Goal: Task Accomplishment & Management: Manage account settings

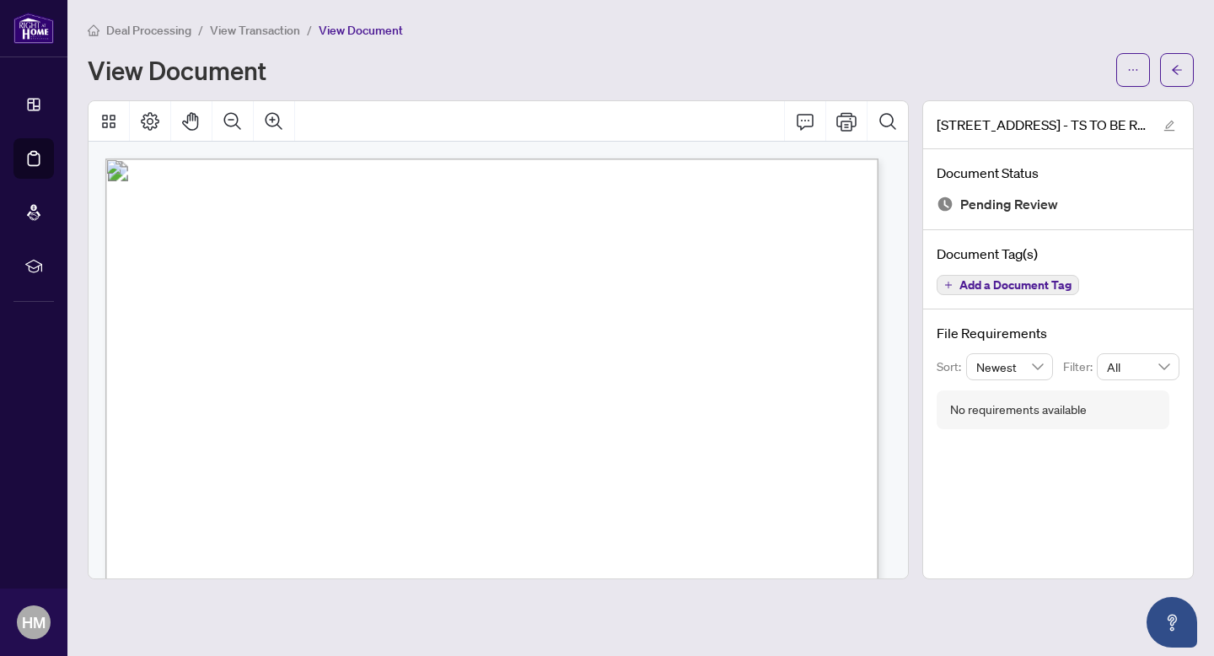
scroll to position [598, 0]
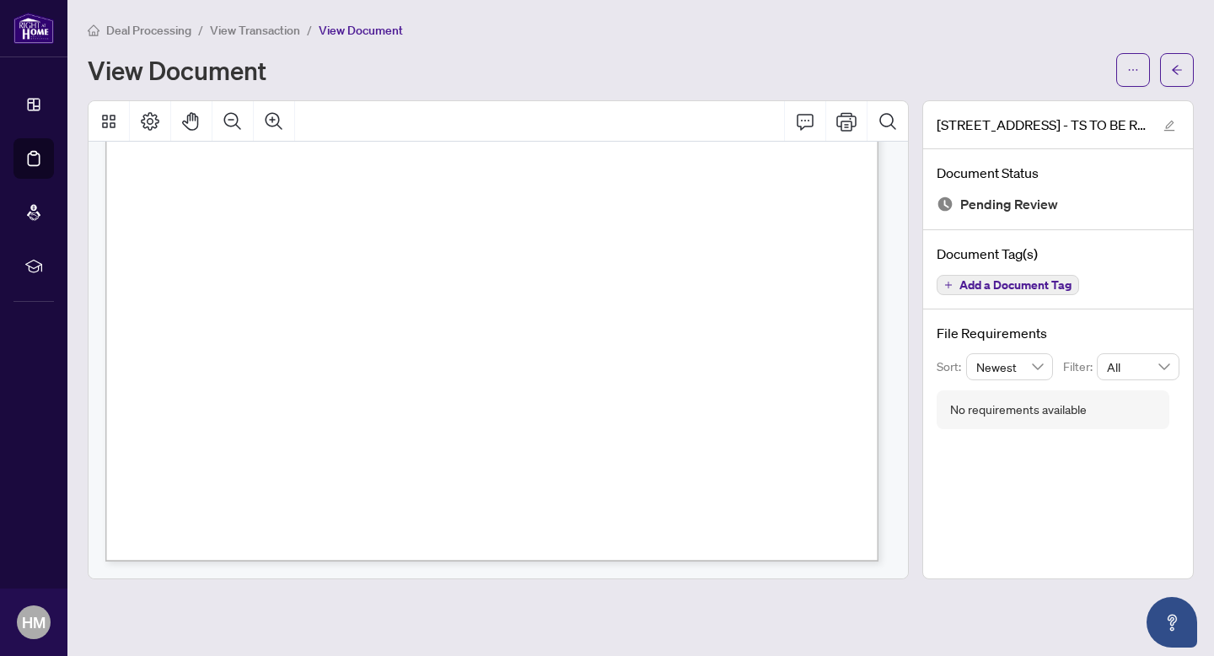
drag, startPoint x: 648, startPoint y: 161, endPoint x: 749, endPoint y: 170, distance: 101.6
click at [749, 170] on div "Right at Home Realty 2512048 25 Greenview Avenue 1126 Toronto C07,ON M2M-0A5 Pr…" at bounding box center [684, 310] width 1158 height 1499
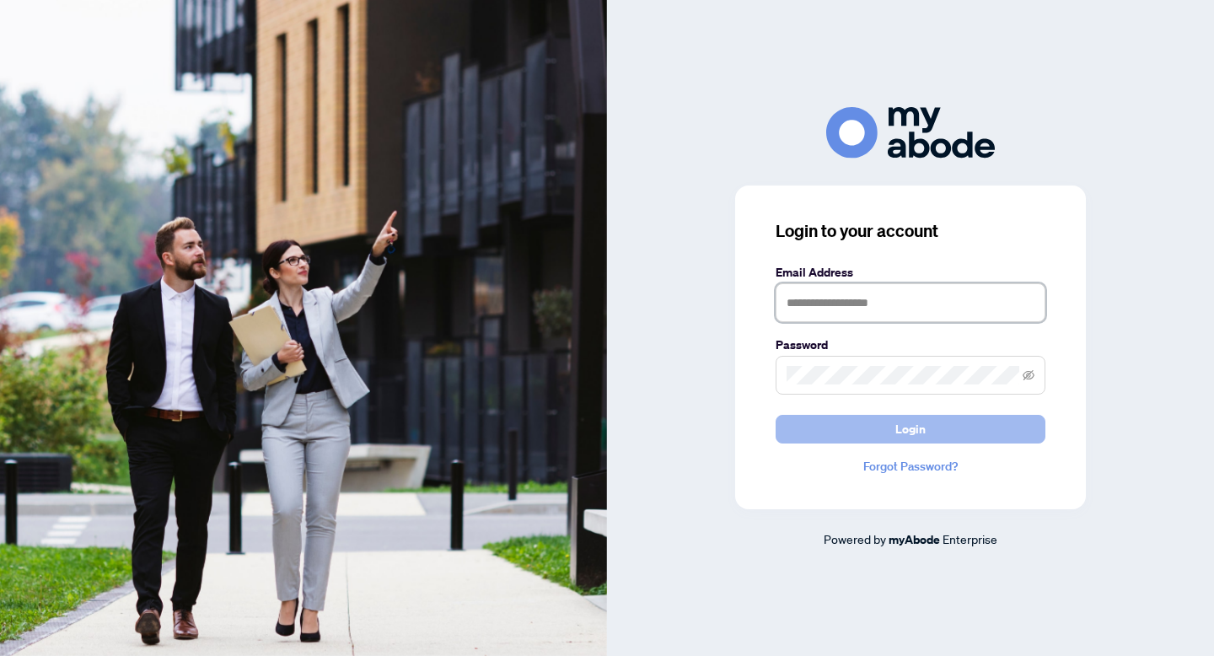
type input "**********"
click at [903, 427] on span "Login" at bounding box center [910, 429] width 30 height 27
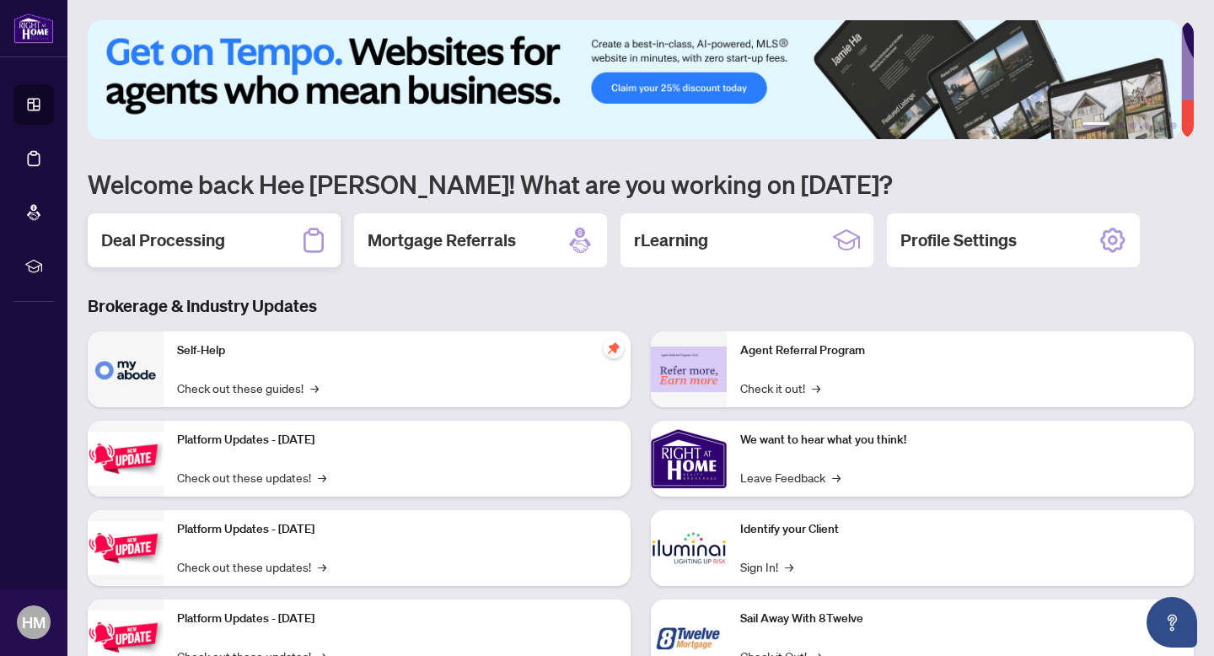
click at [162, 233] on h2 "Deal Processing" at bounding box center [163, 240] width 124 height 24
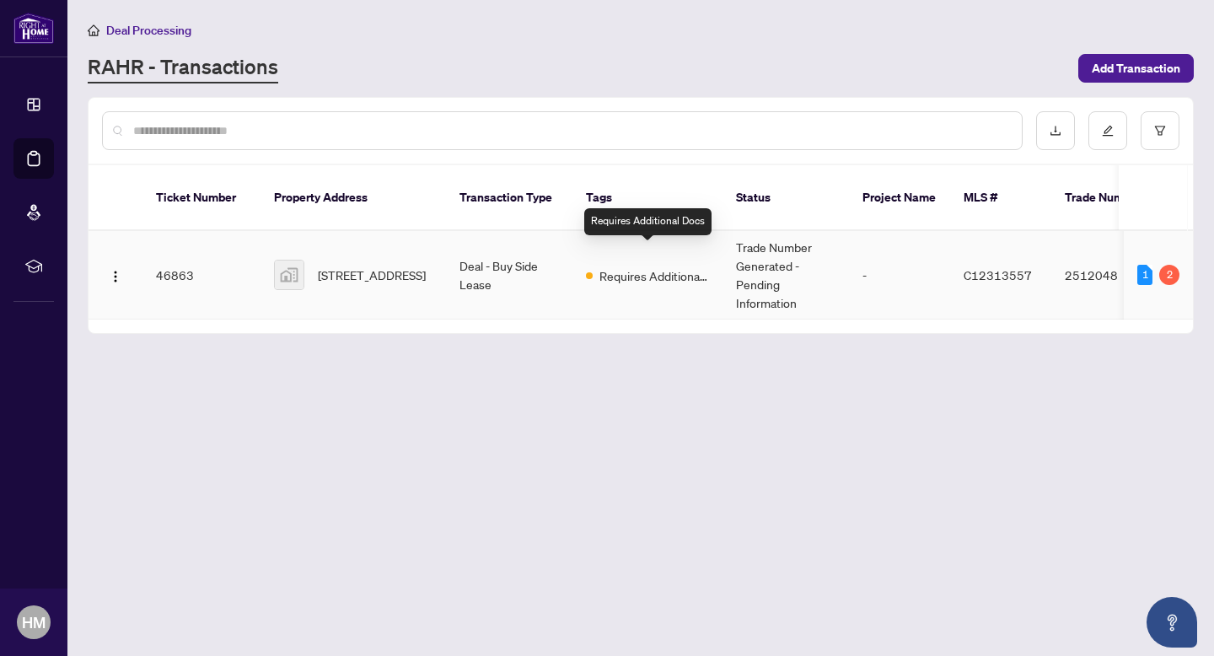
click at [631, 266] on span "Requires Additional Docs" at bounding box center [654, 275] width 110 height 19
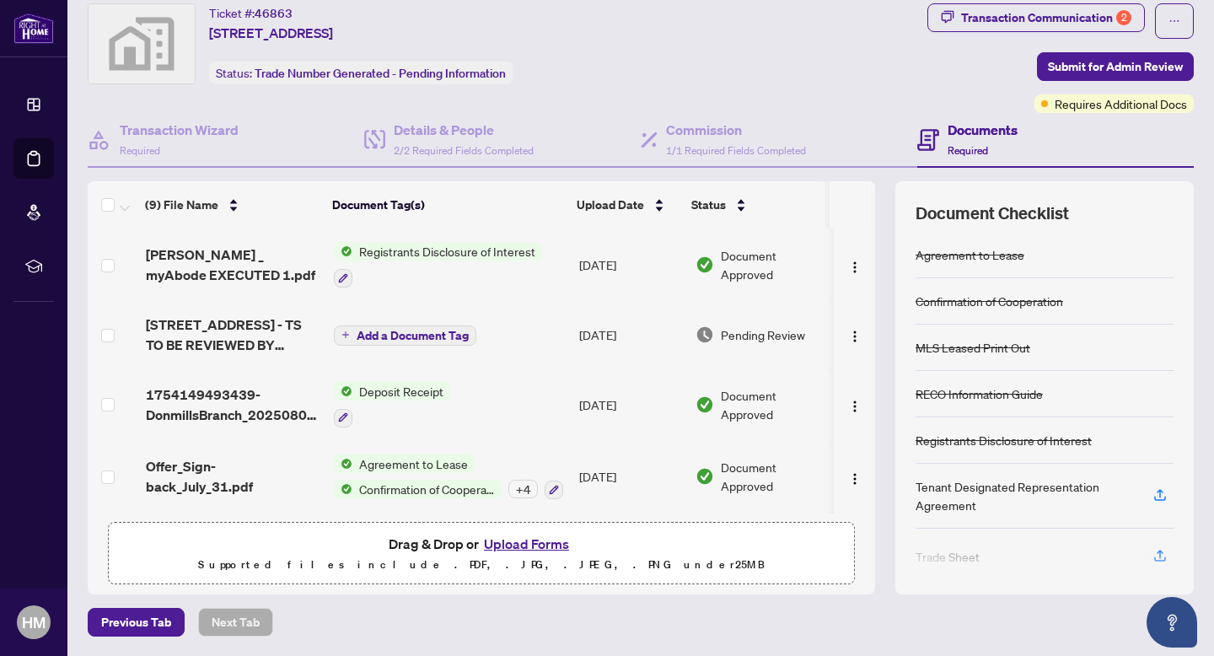
scroll to position [3, 0]
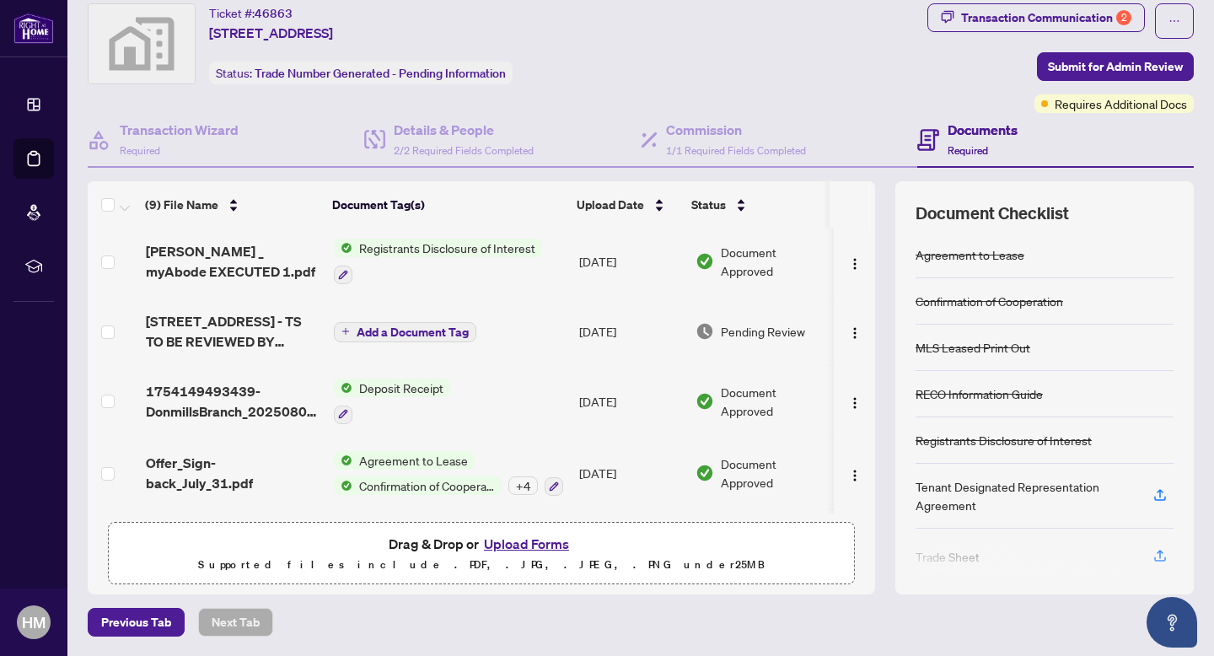
click at [428, 334] on span "Add a Document Tag" at bounding box center [413, 332] width 112 height 12
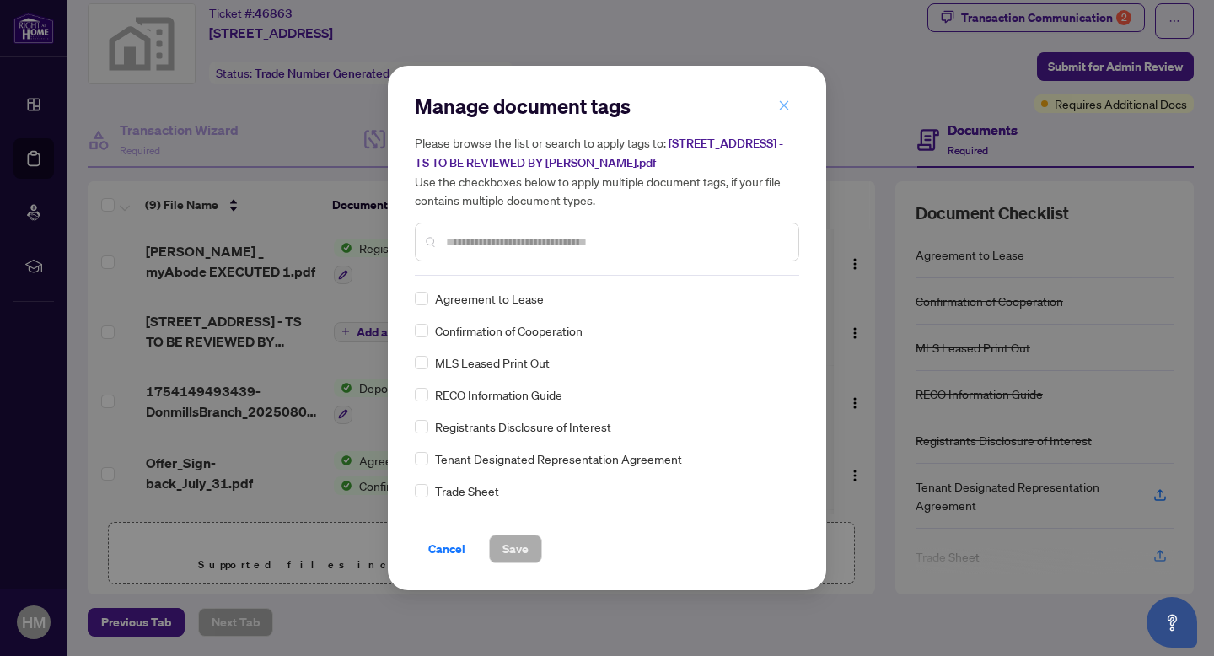
click at [787, 109] on icon "close" at bounding box center [784, 105] width 12 height 12
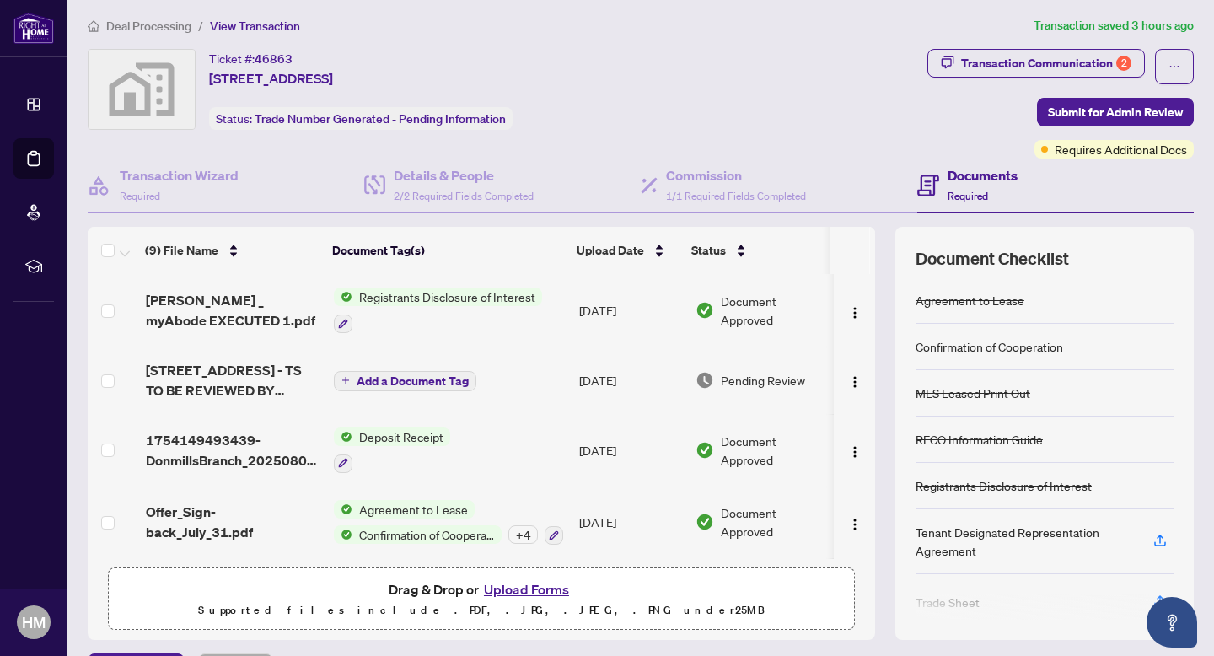
scroll to position [0, 0]
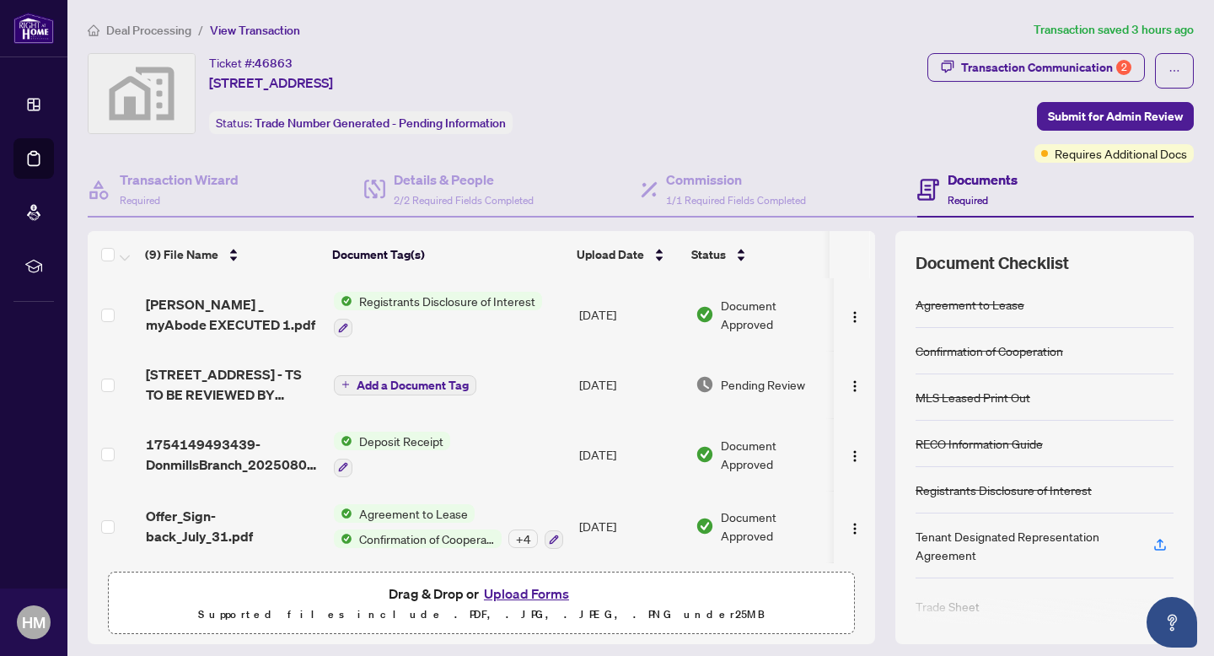
click at [417, 386] on span "Add a Document Tag" at bounding box center [413, 385] width 112 height 12
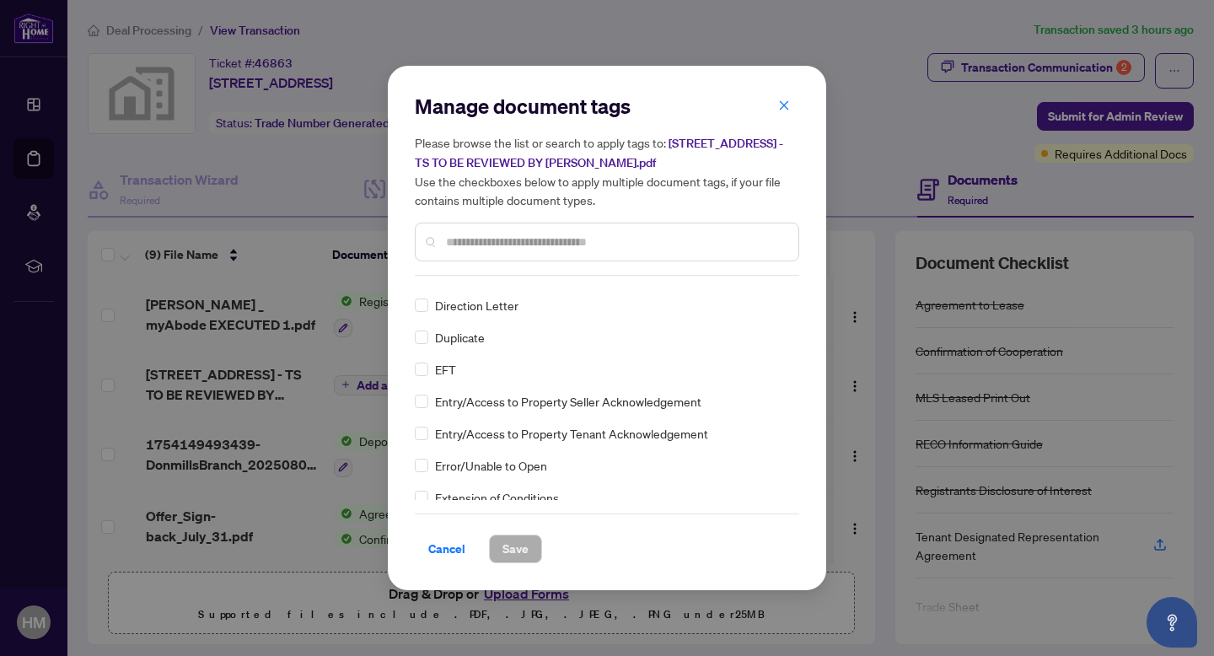
scroll to position [1534, 0]
click at [784, 115] on span "button" at bounding box center [784, 105] width 12 height 27
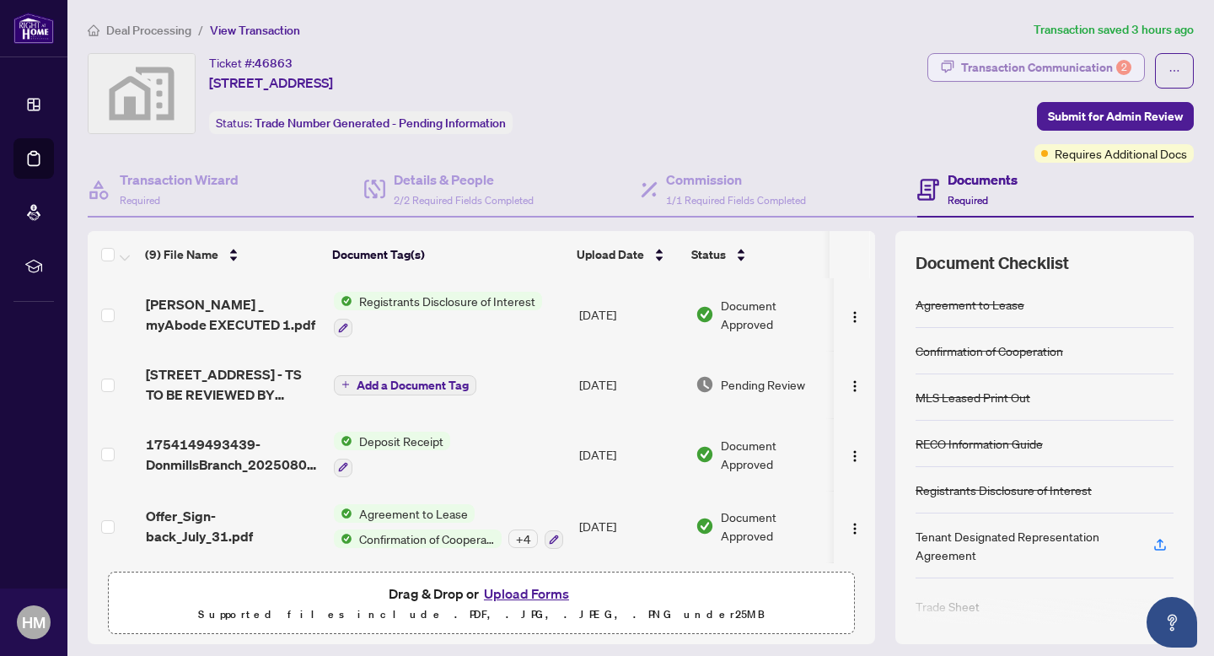
click at [1029, 66] on div "Transaction Communication 2" at bounding box center [1046, 67] width 170 height 27
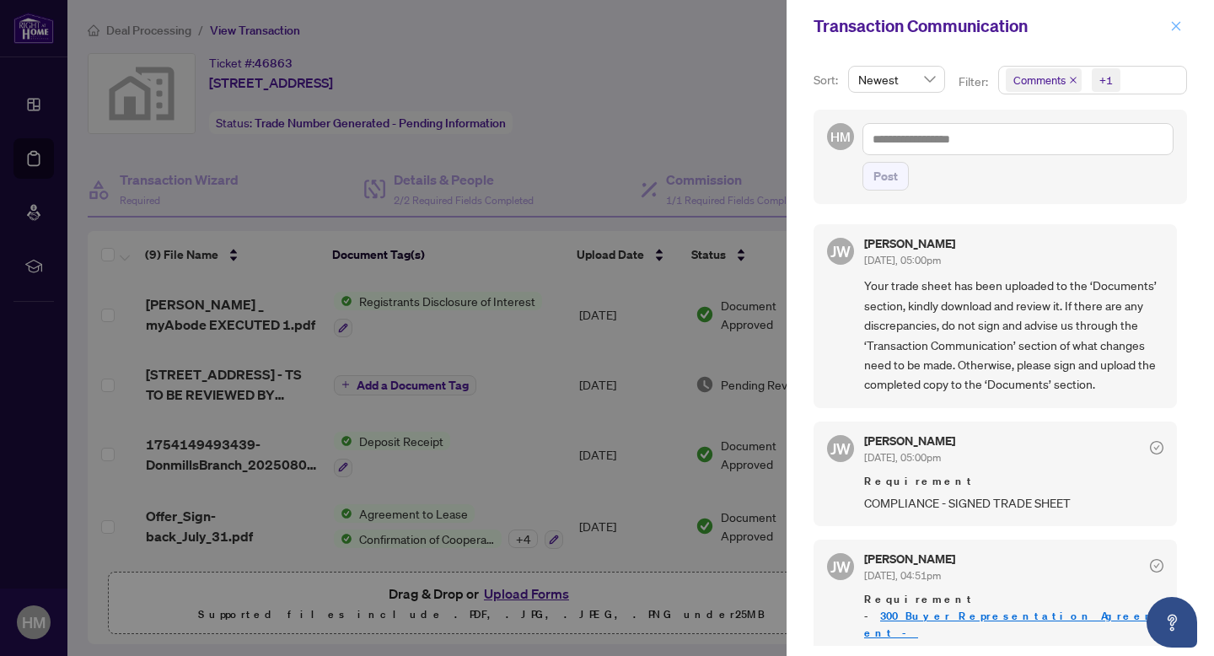
click at [1174, 28] on icon "close" at bounding box center [1176, 25] width 9 height 9
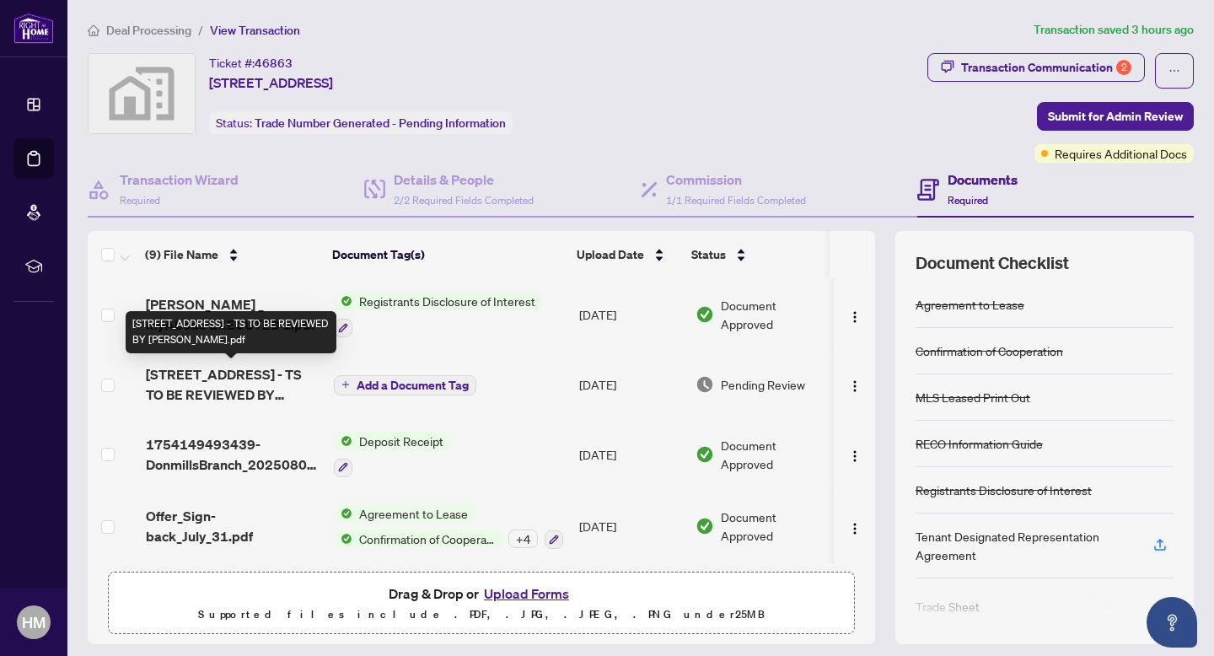
click at [211, 388] on span "[STREET_ADDRESS] - TS TO BE REVIEWED BY [PERSON_NAME].pdf" at bounding box center [233, 384] width 175 height 40
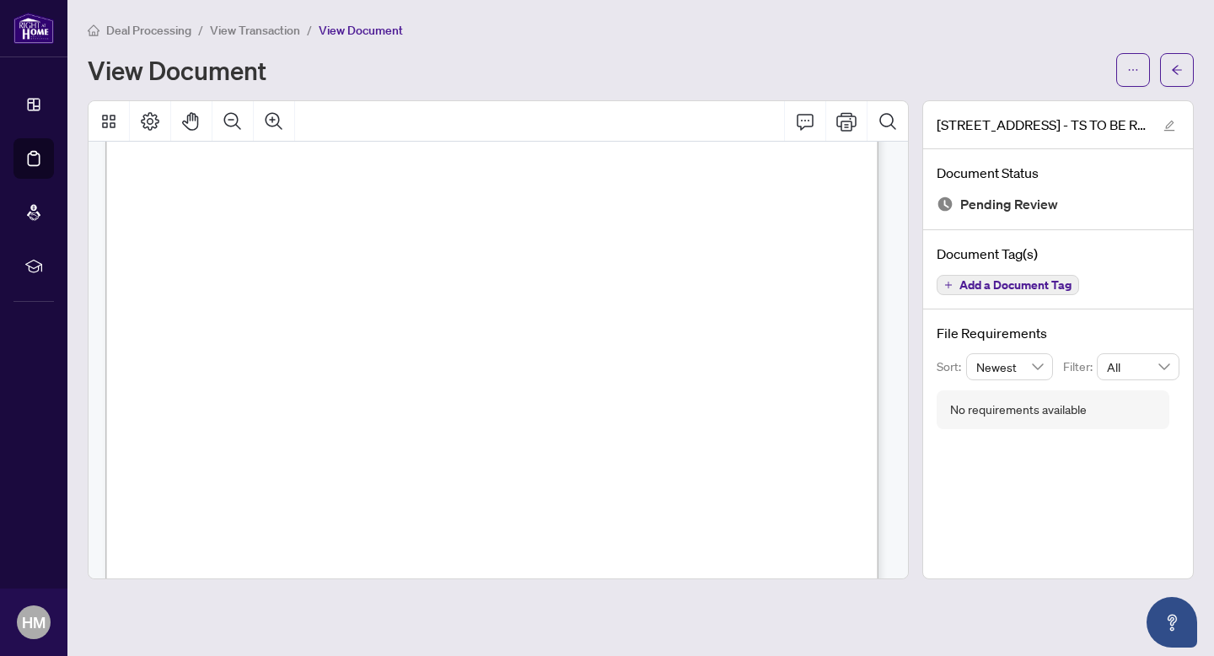
scroll to position [471, 0]
click at [147, 121] on icon "Page Layout" at bounding box center [150, 121] width 20 height 20
click at [109, 121] on icon "Thumbnails" at bounding box center [109, 121] width 20 height 20
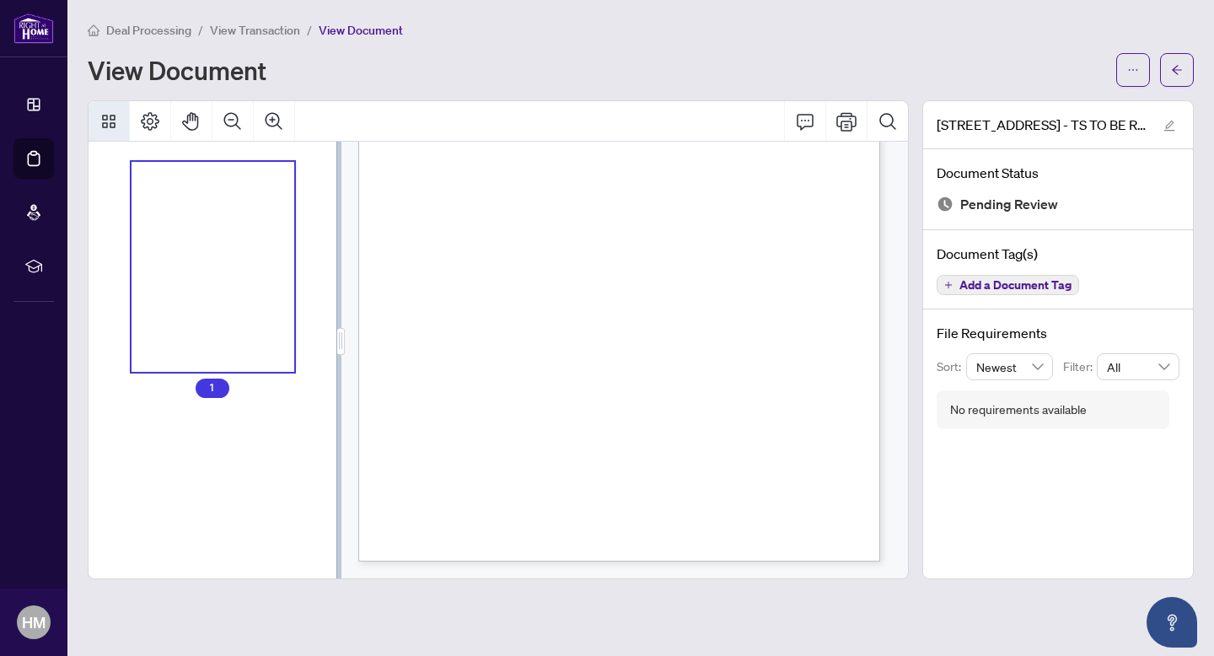
scroll to position [272, 0]
click at [109, 121] on icon "Thumbnails" at bounding box center [109, 121] width 20 height 20
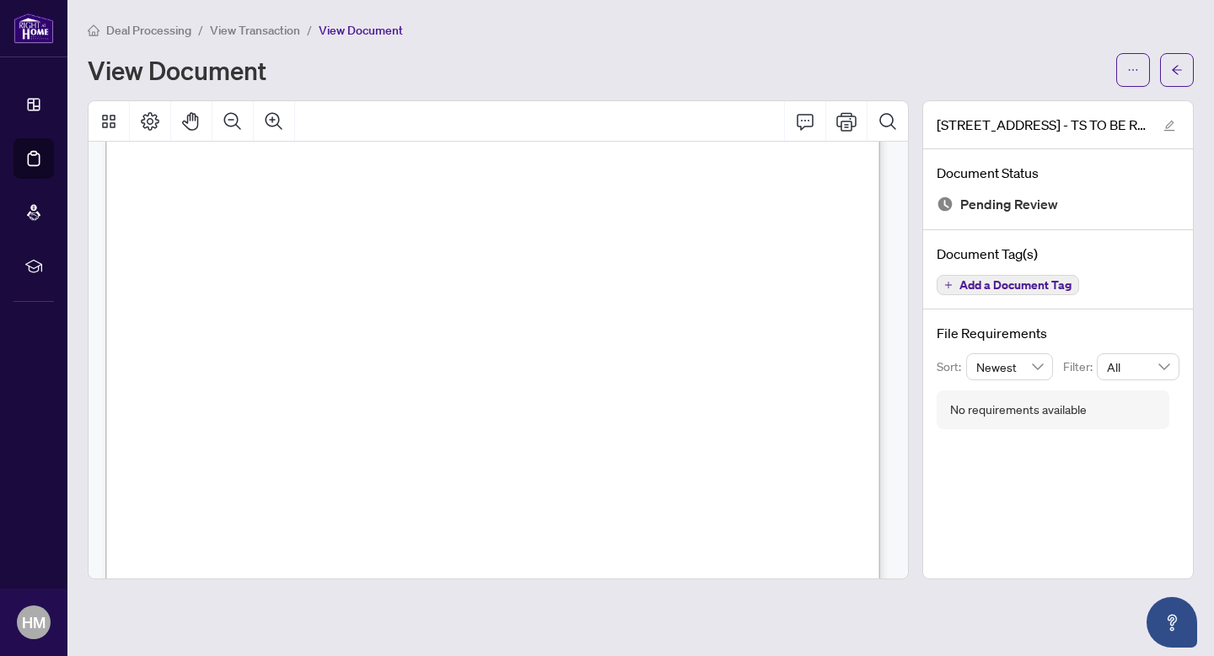
scroll to position [58, 0]
click at [847, 123] on icon "Print" at bounding box center [846, 121] width 20 height 19
click at [805, 132] on button "Comment" at bounding box center [805, 121] width 40 height 40
click at [805, 122] on icon "Comment" at bounding box center [805, 121] width 20 height 20
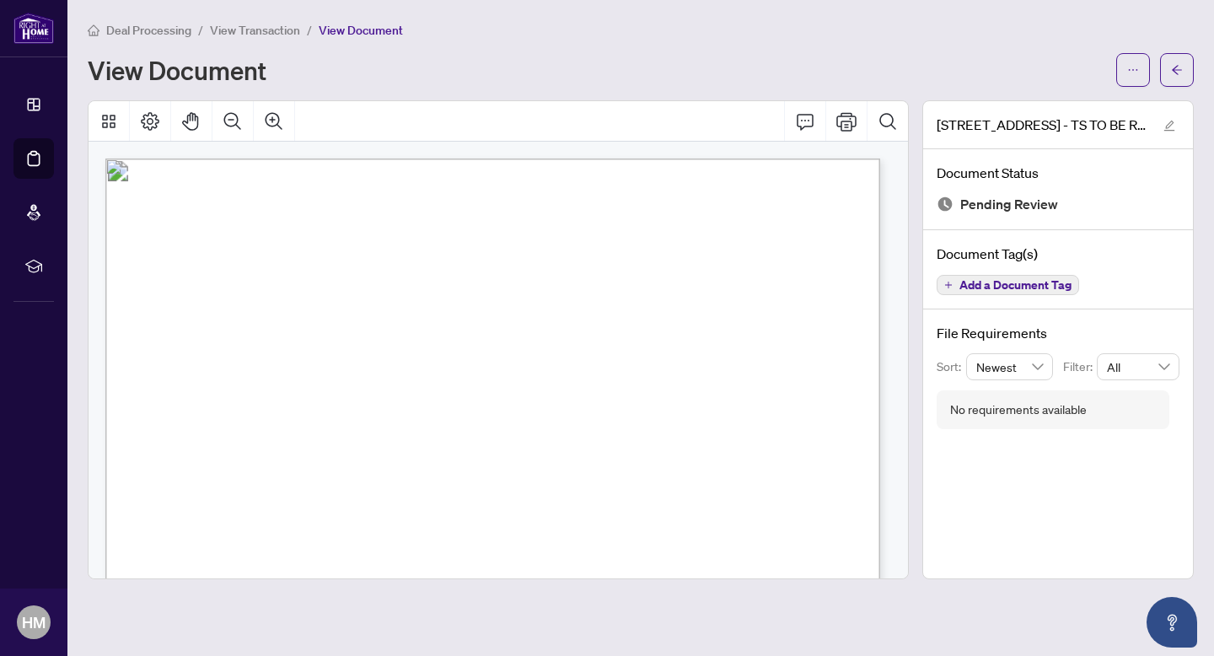
scroll to position [3, 0]
click at [1133, 68] on icon "ellipsis" at bounding box center [1133, 70] width 12 height 12
click at [1030, 108] on span "Download" at bounding box center [1072, 106] width 128 height 19
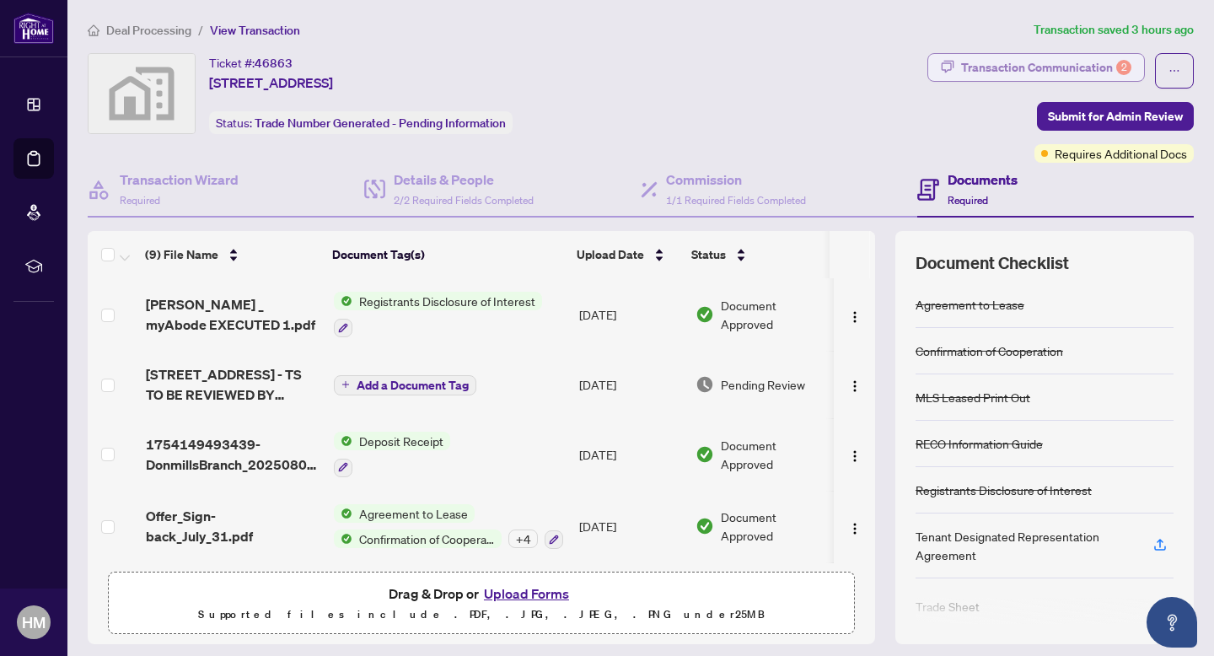
click at [1030, 68] on div "Transaction Communication 2" at bounding box center [1046, 67] width 170 height 27
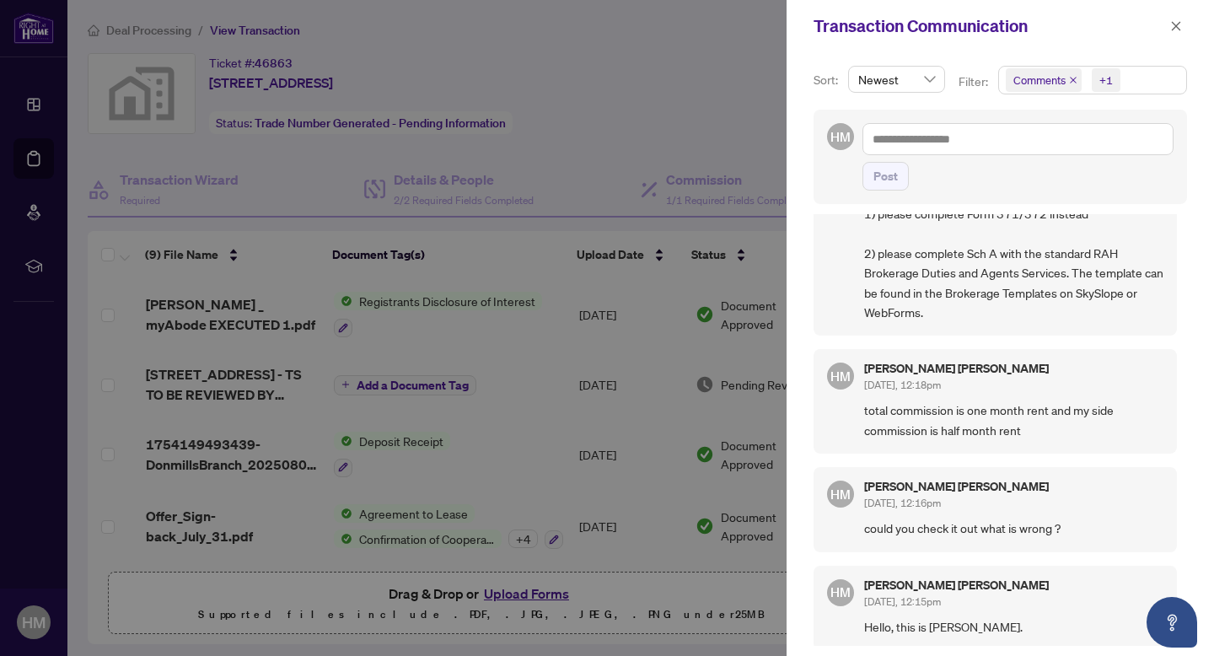
scroll to position [535, 0]
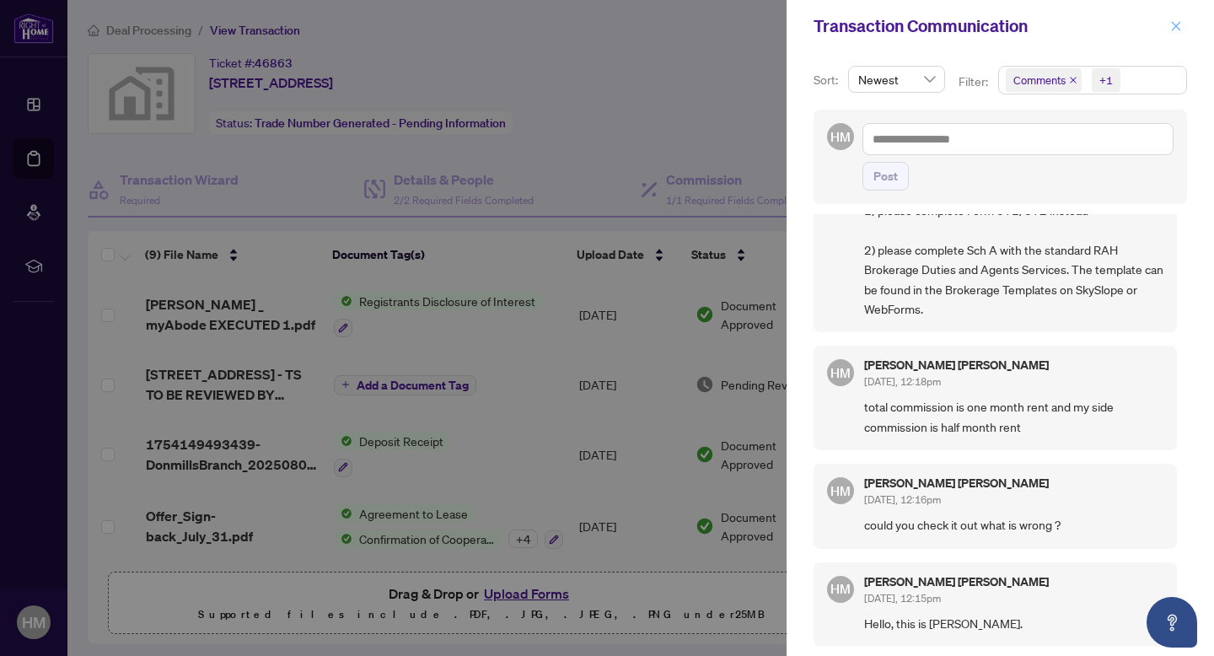
click at [1171, 24] on icon "close" at bounding box center [1176, 26] width 12 height 12
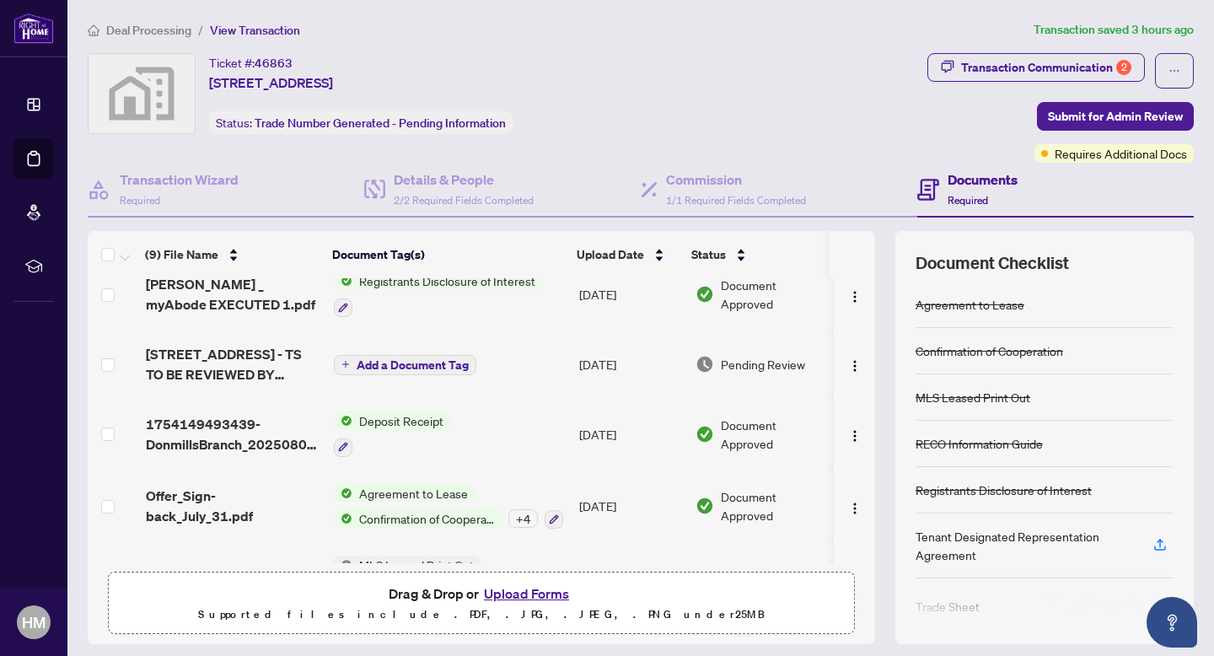
scroll to position [32, 0]
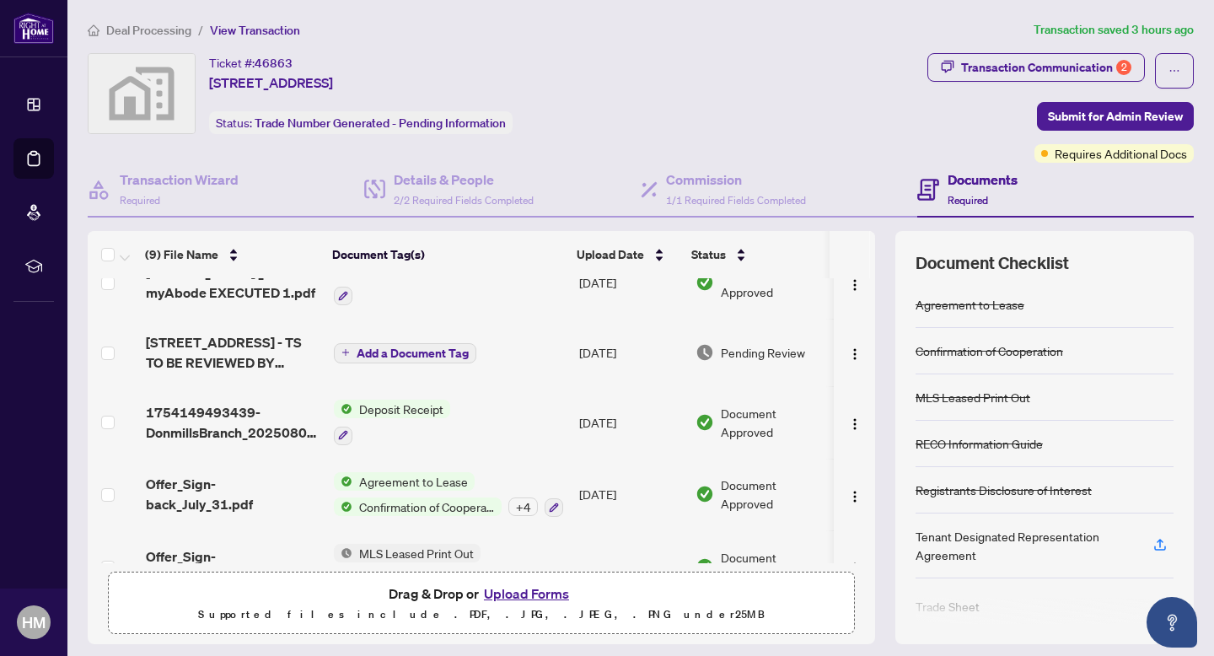
click at [398, 354] on span "Add a Document Tag" at bounding box center [413, 353] width 112 height 12
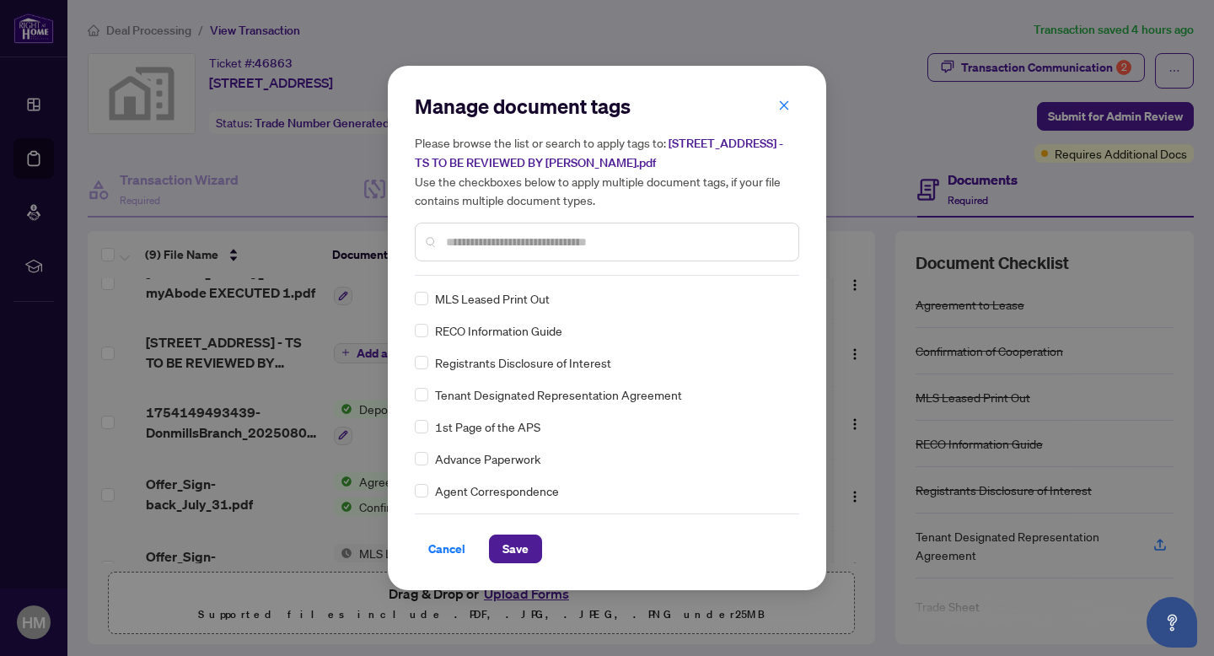
scroll to position [0, 0]
click at [595, 243] on input "text" at bounding box center [615, 242] width 339 height 19
click at [781, 110] on icon "close" at bounding box center [784, 104] width 9 height 9
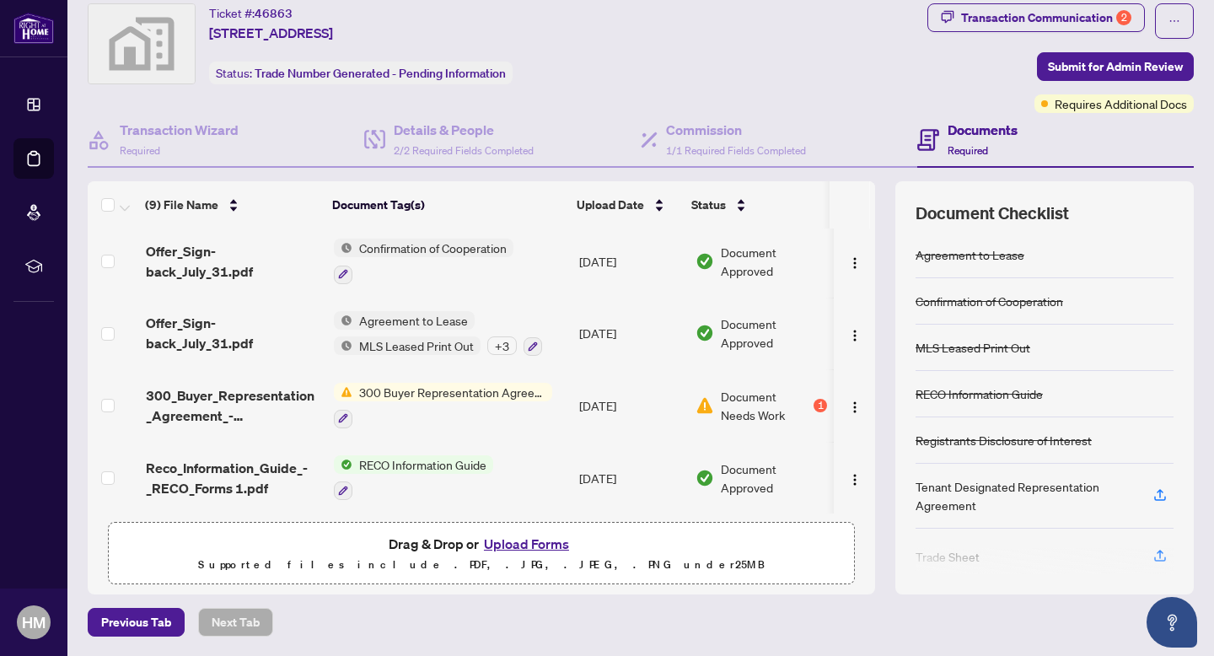
scroll to position [363, 0]
click at [518, 543] on button "Upload Forms" at bounding box center [526, 544] width 95 height 22
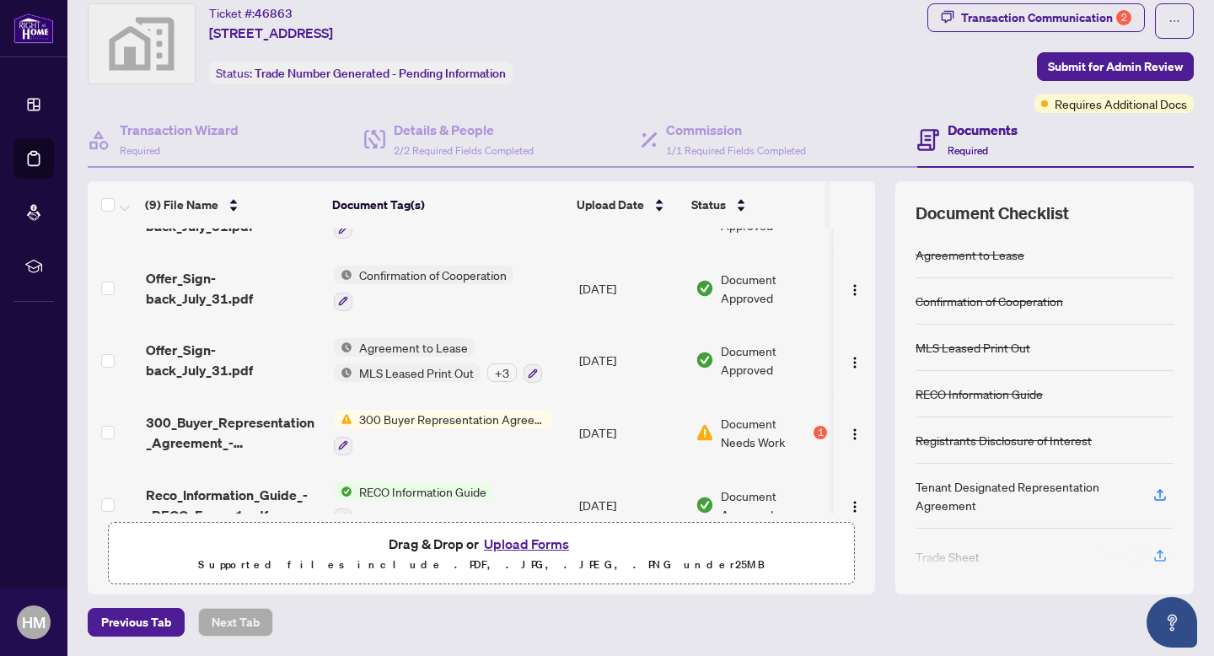
scroll to position [326, 0]
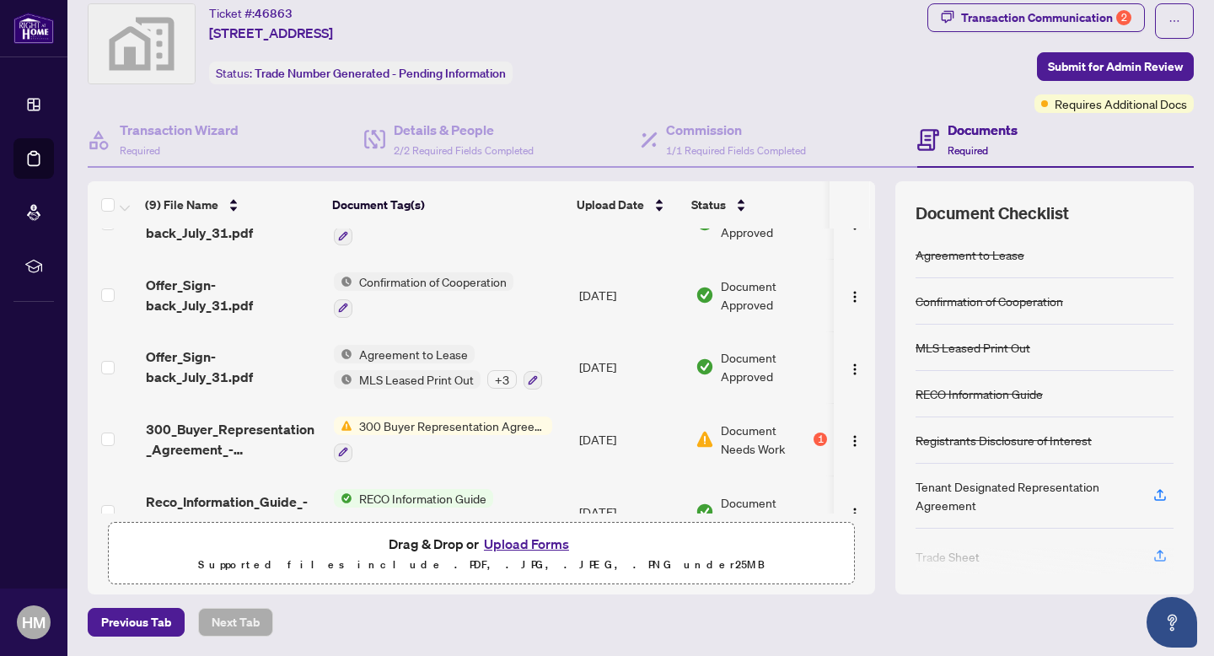
click at [970, 133] on h4 "Documents" at bounding box center [983, 130] width 70 height 20
click at [948, 131] on h4 "Documents" at bounding box center [983, 130] width 70 height 20
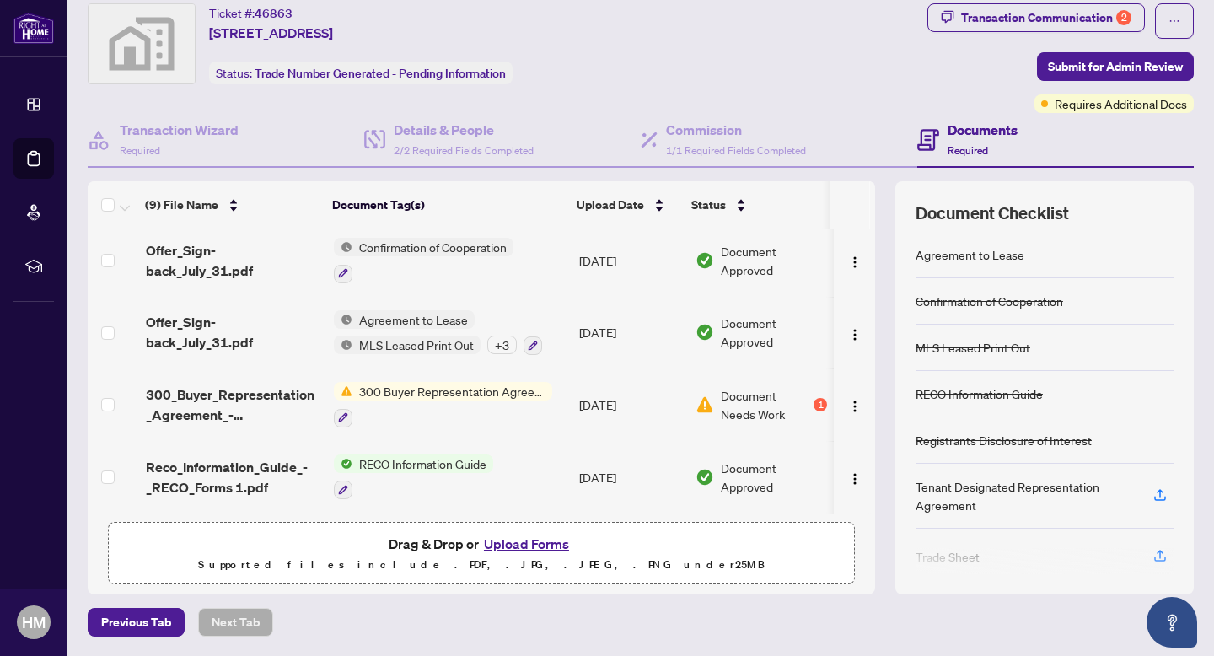
scroll to position [363, 0]
click at [1092, 19] on div "Transaction Communication 2" at bounding box center [1046, 17] width 170 height 27
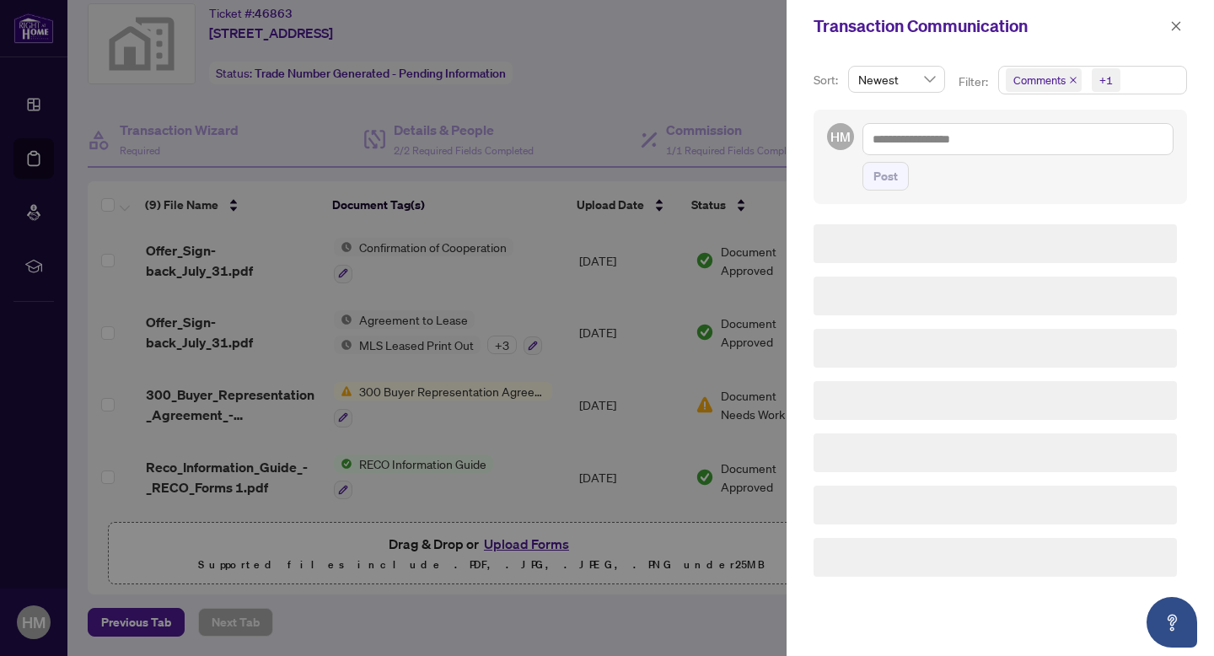
scroll to position [0, 0]
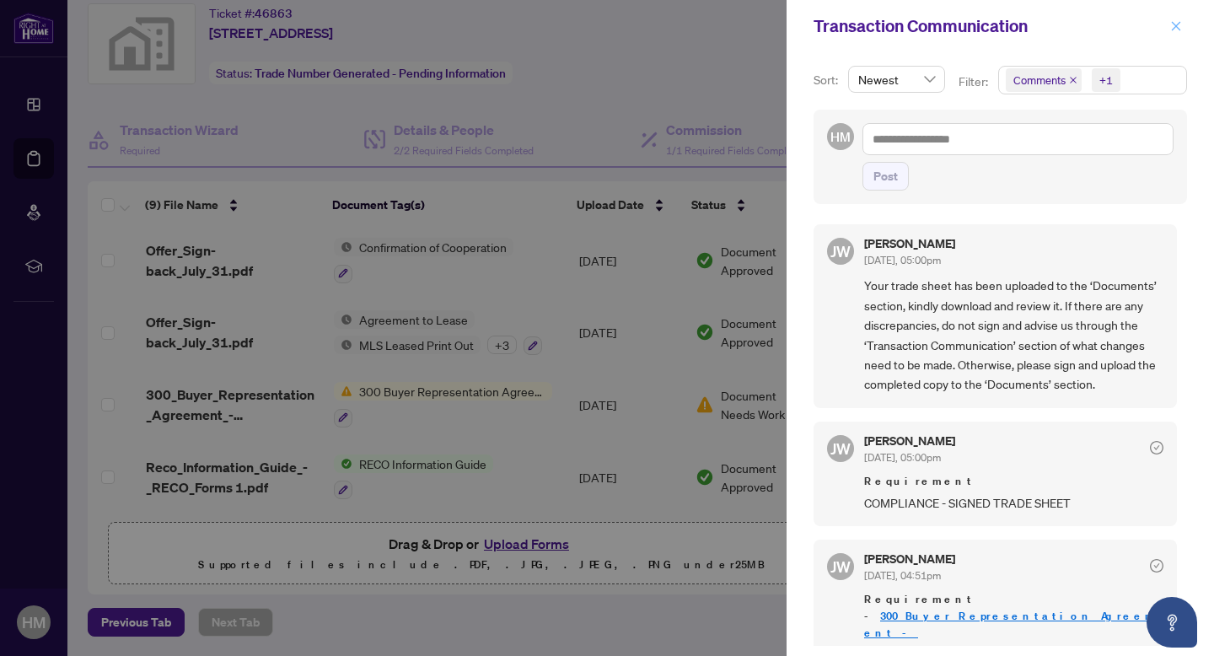
click at [1176, 34] on span "button" at bounding box center [1176, 26] width 12 height 27
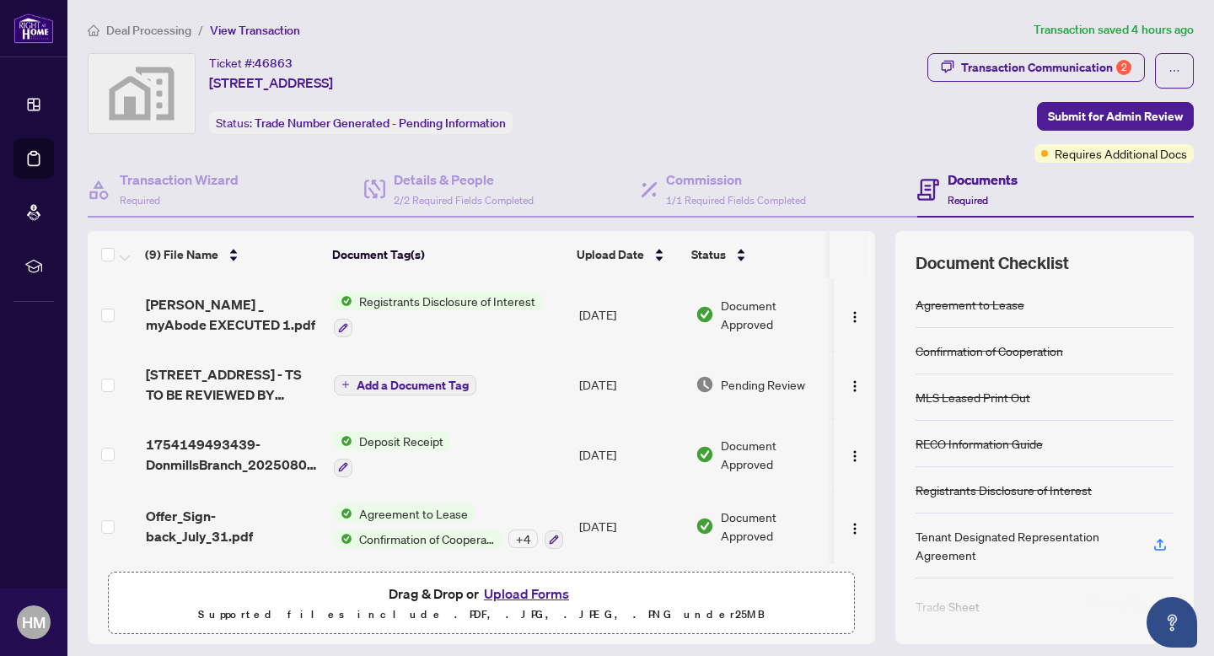
click at [411, 383] on span "Add a Document Tag" at bounding box center [413, 385] width 112 height 12
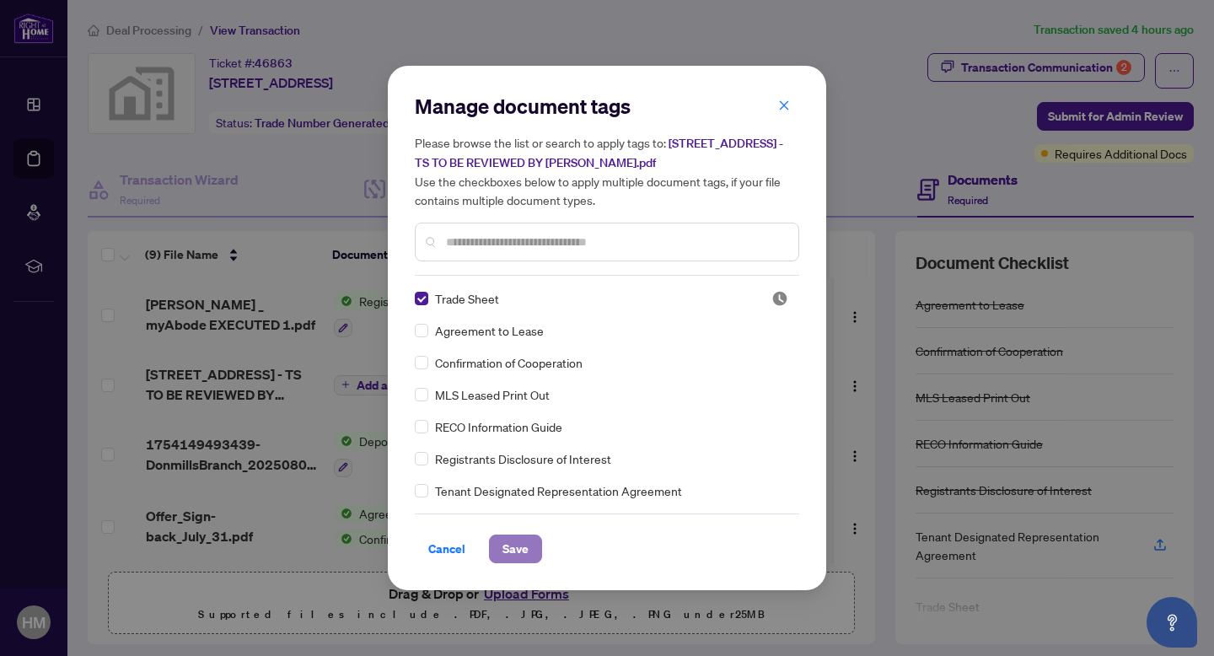
click at [524, 543] on span "Save" at bounding box center [515, 548] width 26 height 27
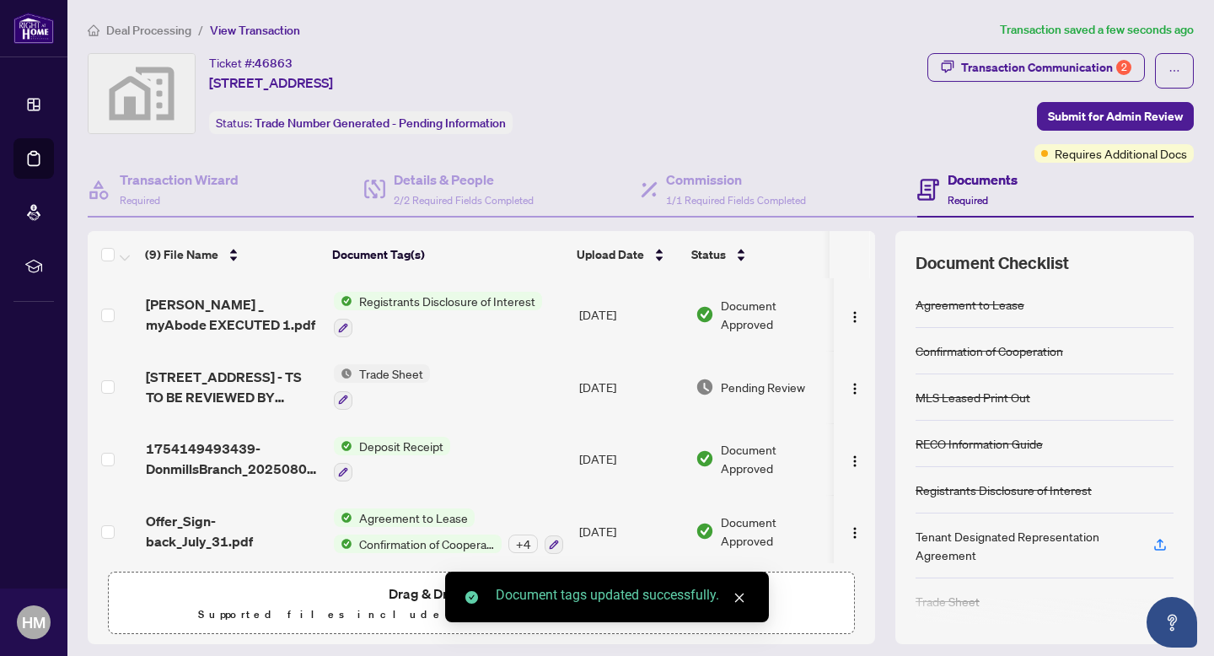
click at [739, 599] on icon "close" at bounding box center [739, 598] width 9 height 9
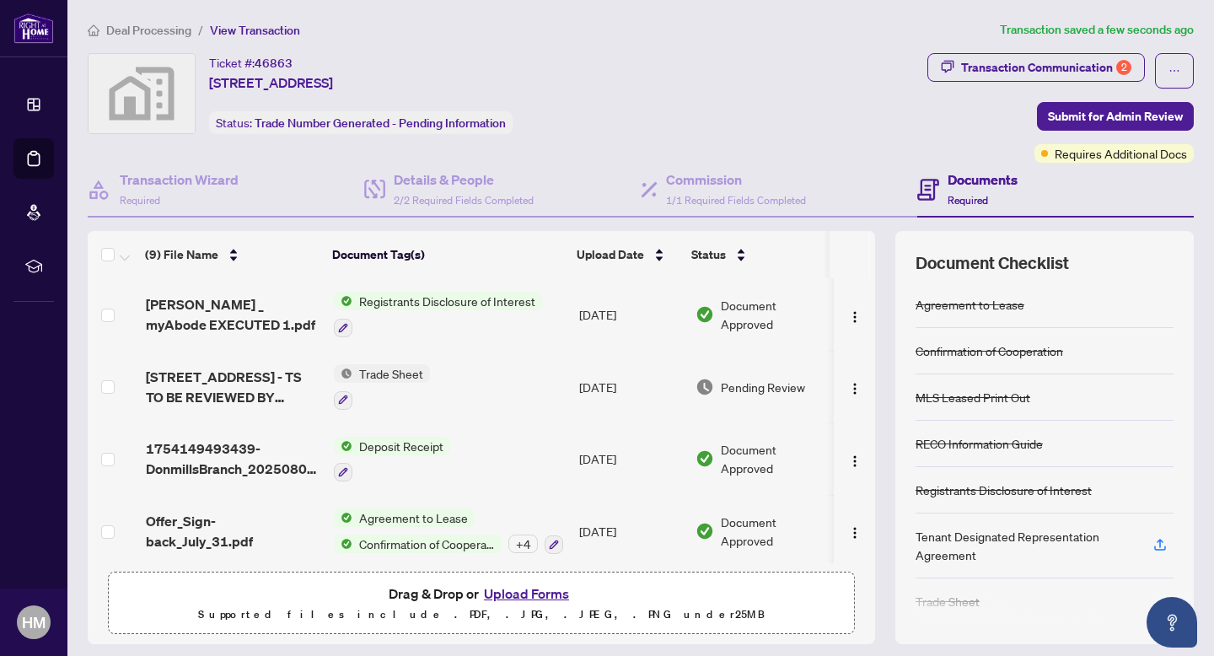
click at [370, 377] on span "Trade Sheet" at bounding box center [391, 373] width 78 height 19
click at [361, 456] on span "Trade Sheet" at bounding box center [343, 456] width 78 height 19
click at [848, 389] on img "button" at bounding box center [854, 388] width 13 height 13
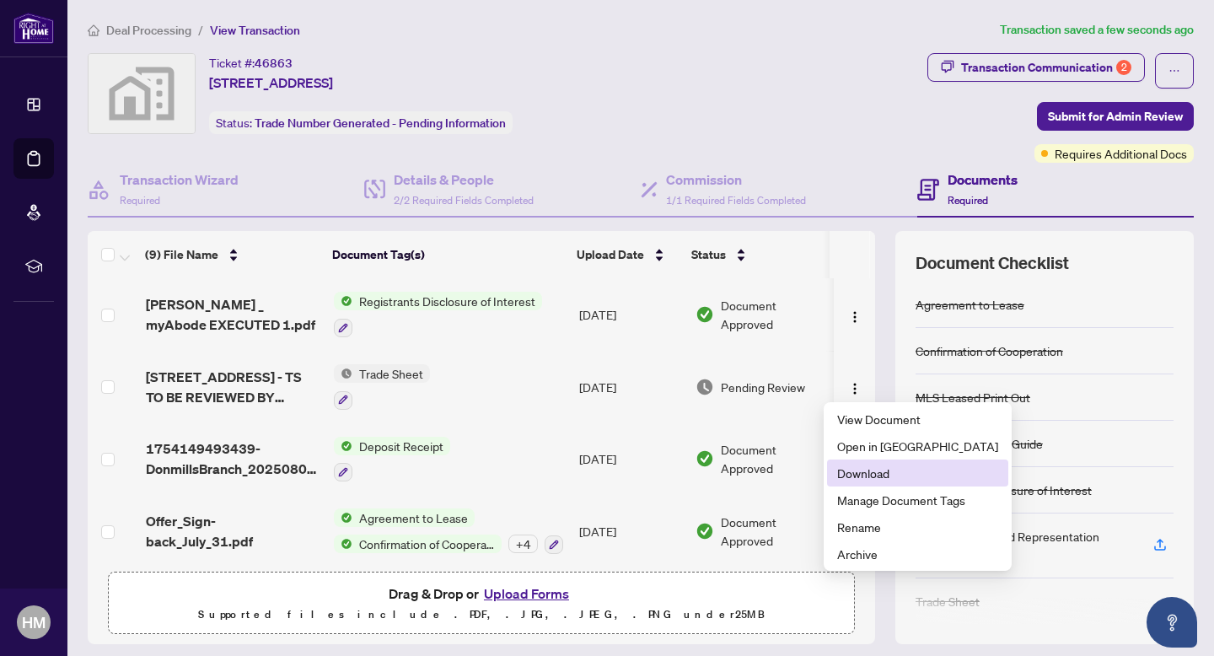
click at [857, 470] on span "Download" at bounding box center [917, 473] width 161 height 19
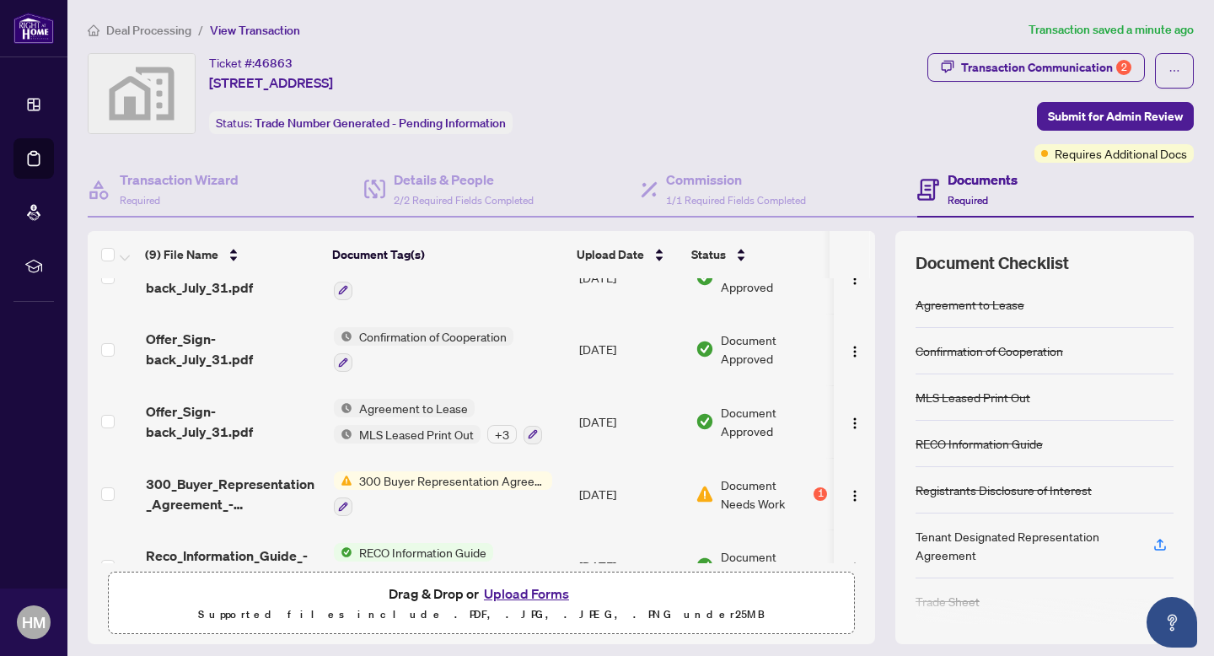
scroll to position [368, 0]
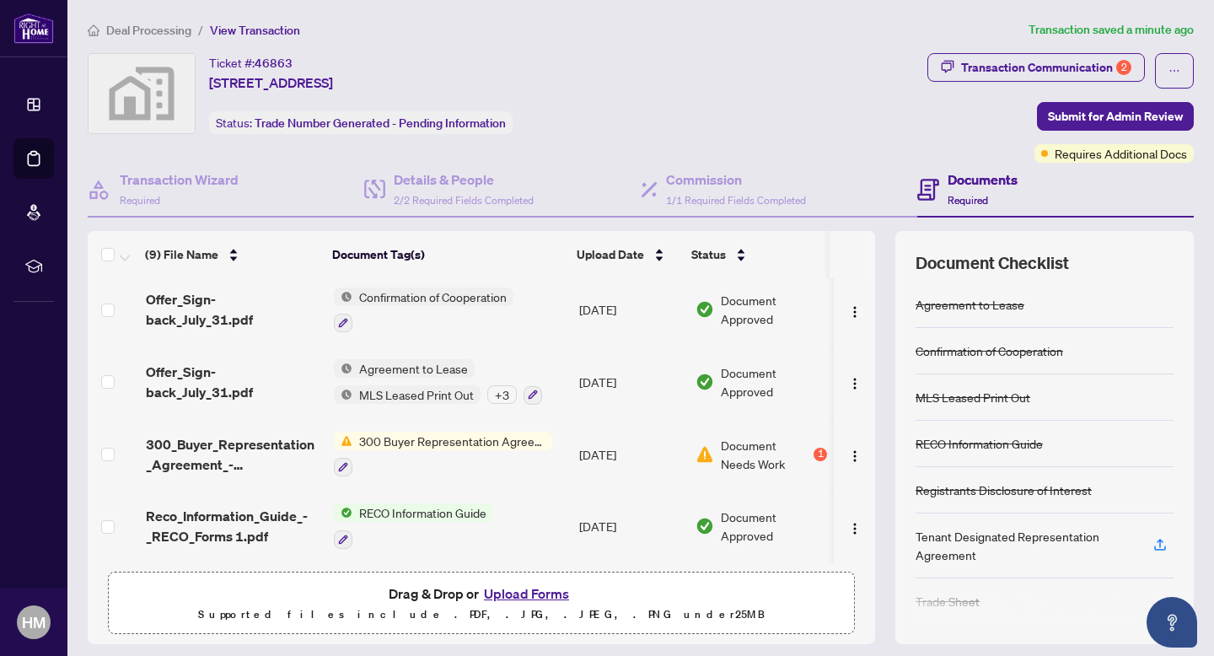
click at [523, 594] on button "Upload Forms" at bounding box center [526, 594] width 95 height 22
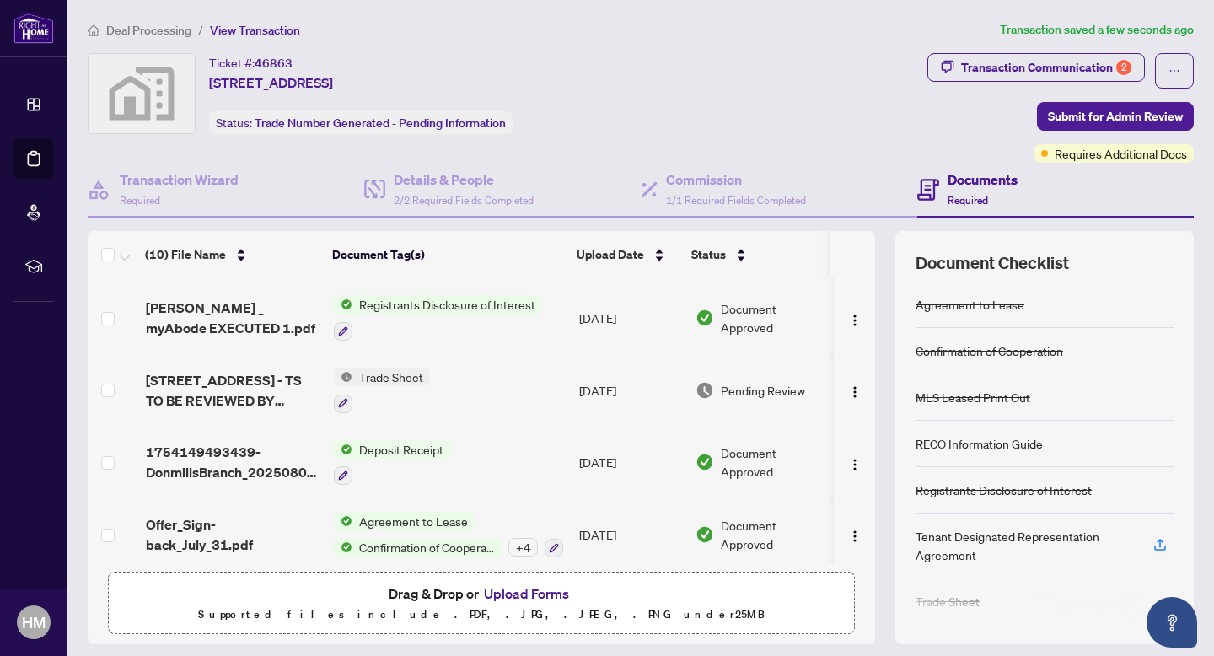
scroll to position [0, 0]
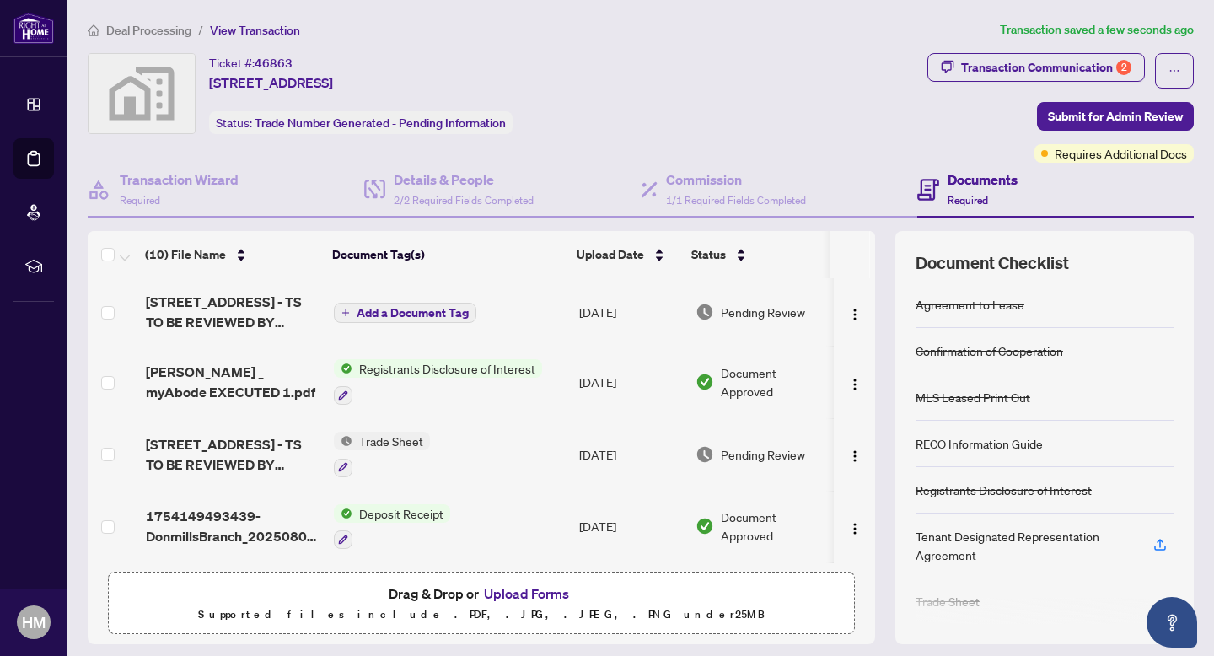
click at [395, 309] on span "Add a Document Tag" at bounding box center [413, 313] width 112 height 12
click at [395, 309] on div "Manage document tags Please browse the list or search to apply tags to: 1126-25…" at bounding box center [607, 328] width 438 height 460
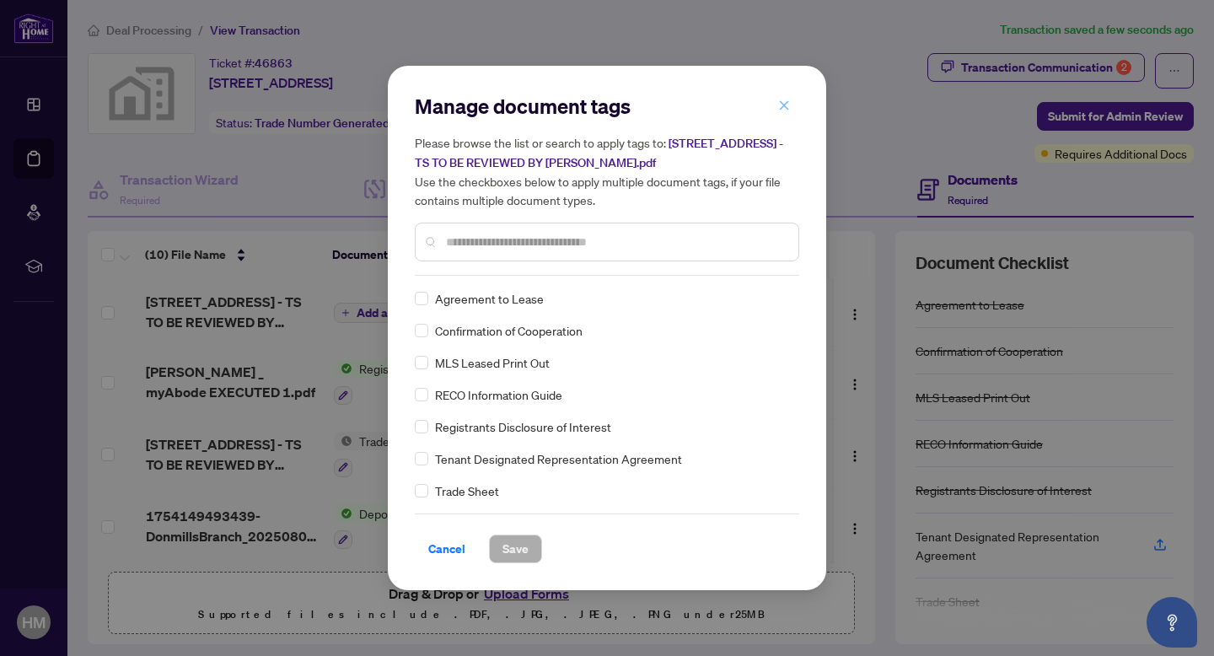
click at [787, 108] on icon "close" at bounding box center [784, 105] width 12 height 12
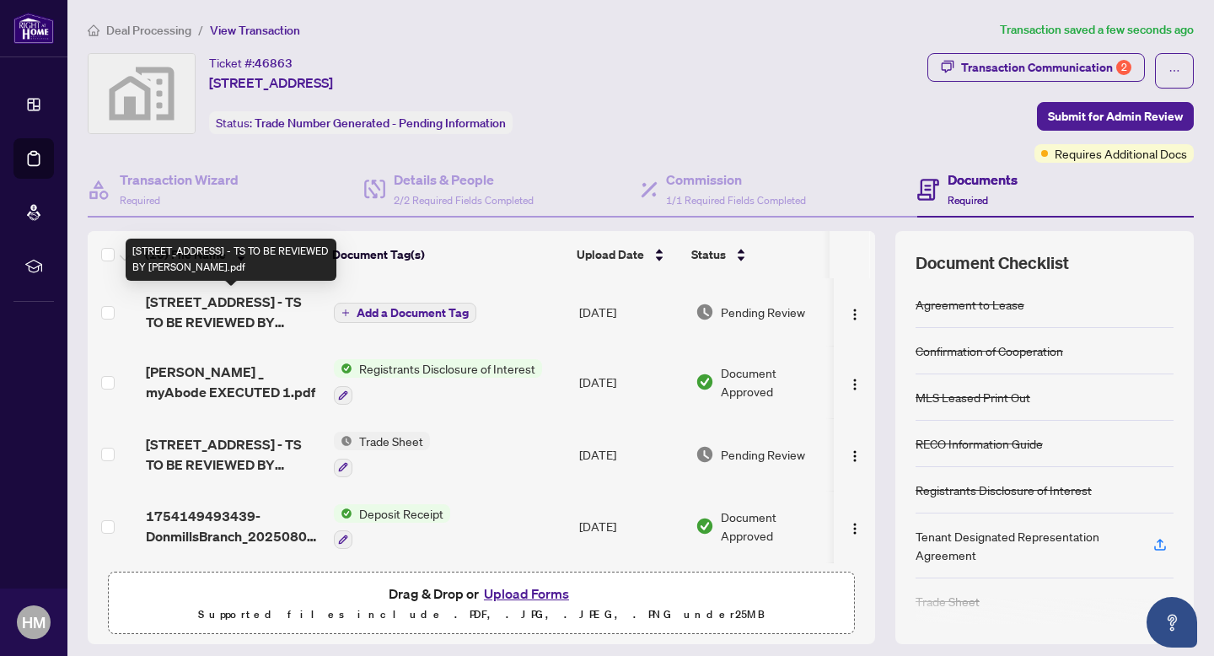
click at [196, 314] on span "[STREET_ADDRESS] - TS TO BE REVIEWED BY [PERSON_NAME].pdf" at bounding box center [233, 312] width 175 height 40
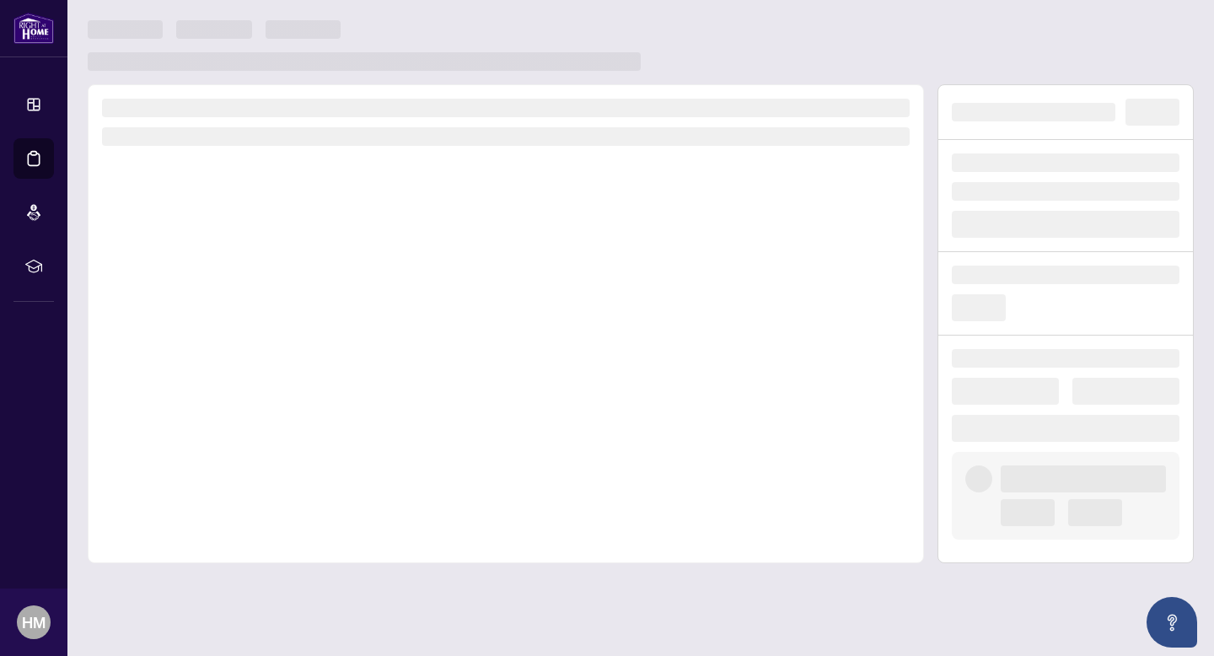
click at [196, 314] on div at bounding box center [506, 323] width 836 height 479
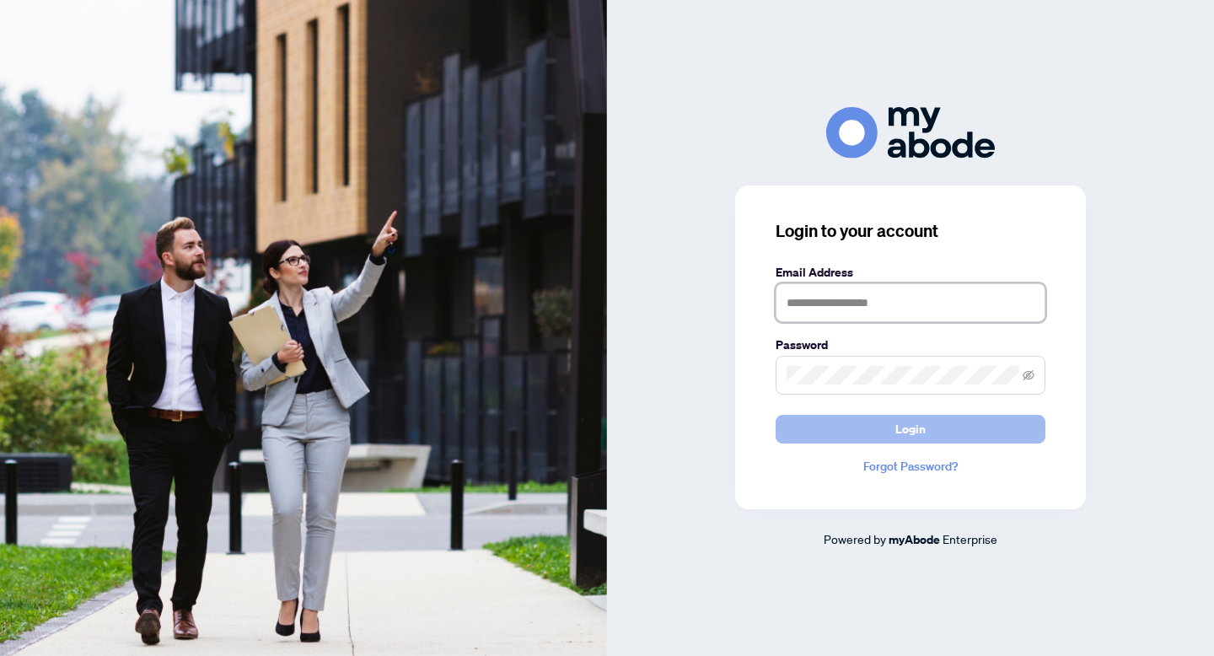
type input "**********"
click at [911, 435] on span "Login" at bounding box center [910, 429] width 30 height 27
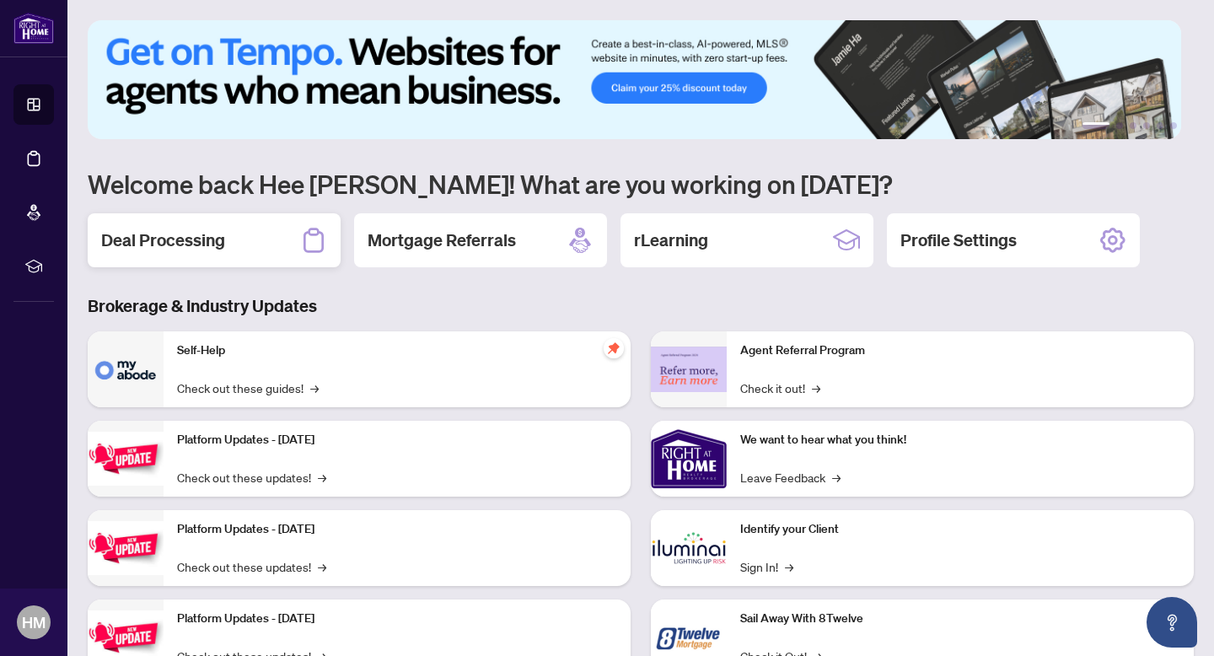
click at [200, 244] on h2 "Deal Processing" at bounding box center [163, 240] width 124 height 24
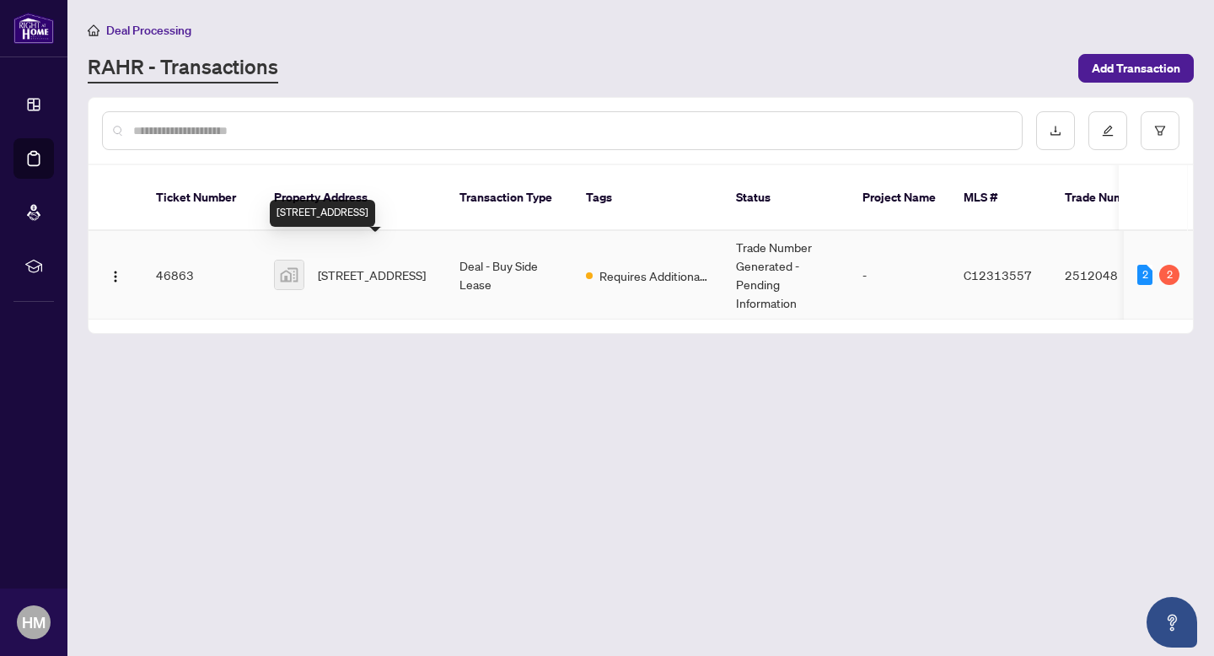
click at [396, 266] on span "[STREET_ADDRESS]" at bounding box center [372, 275] width 108 height 19
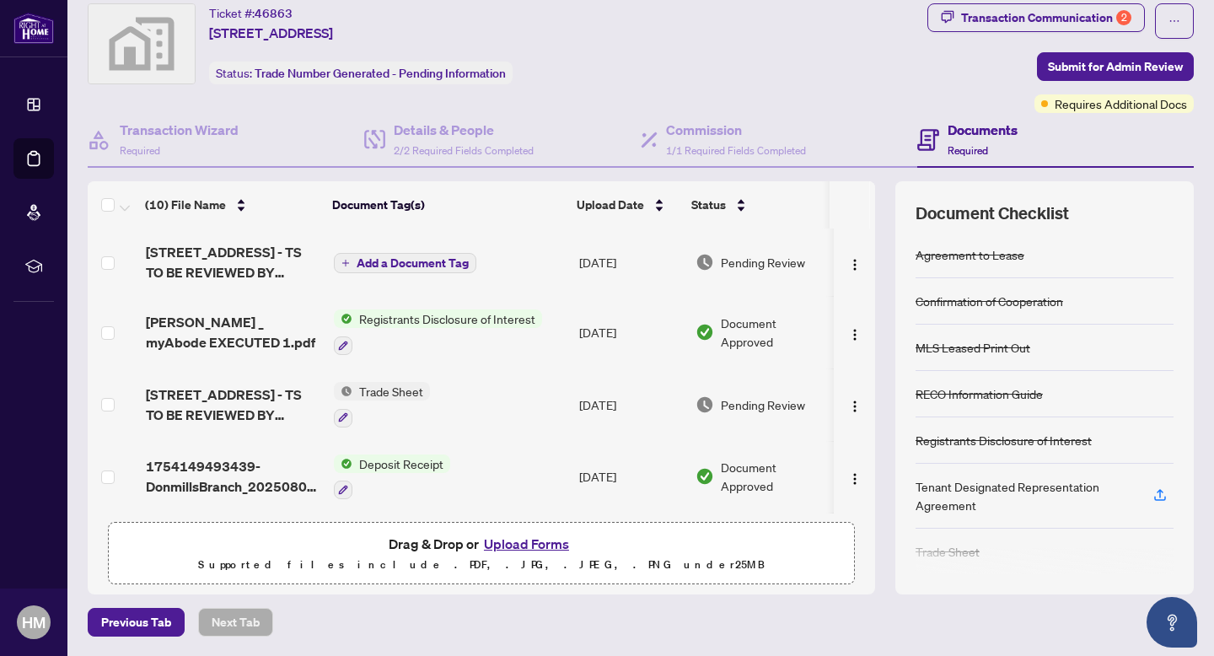
click at [516, 541] on button "Upload Forms" at bounding box center [526, 544] width 95 height 22
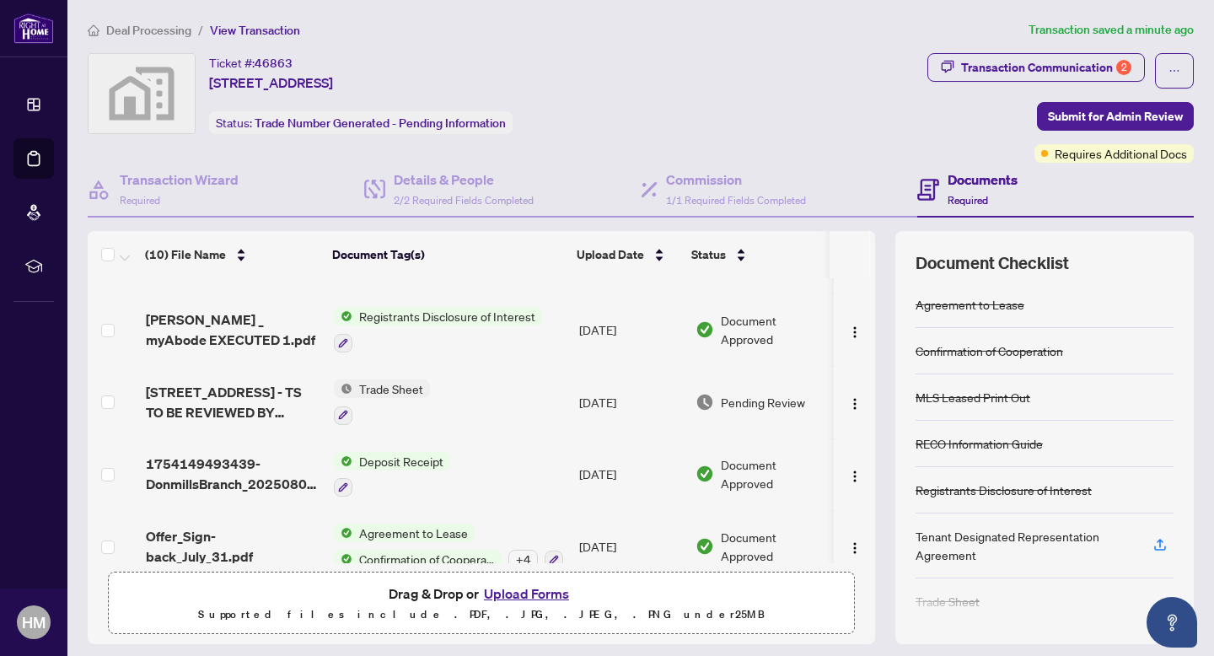
scroll to position [53, 0]
click at [375, 384] on span "Trade Sheet" at bounding box center [391, 388] width 78 height 19
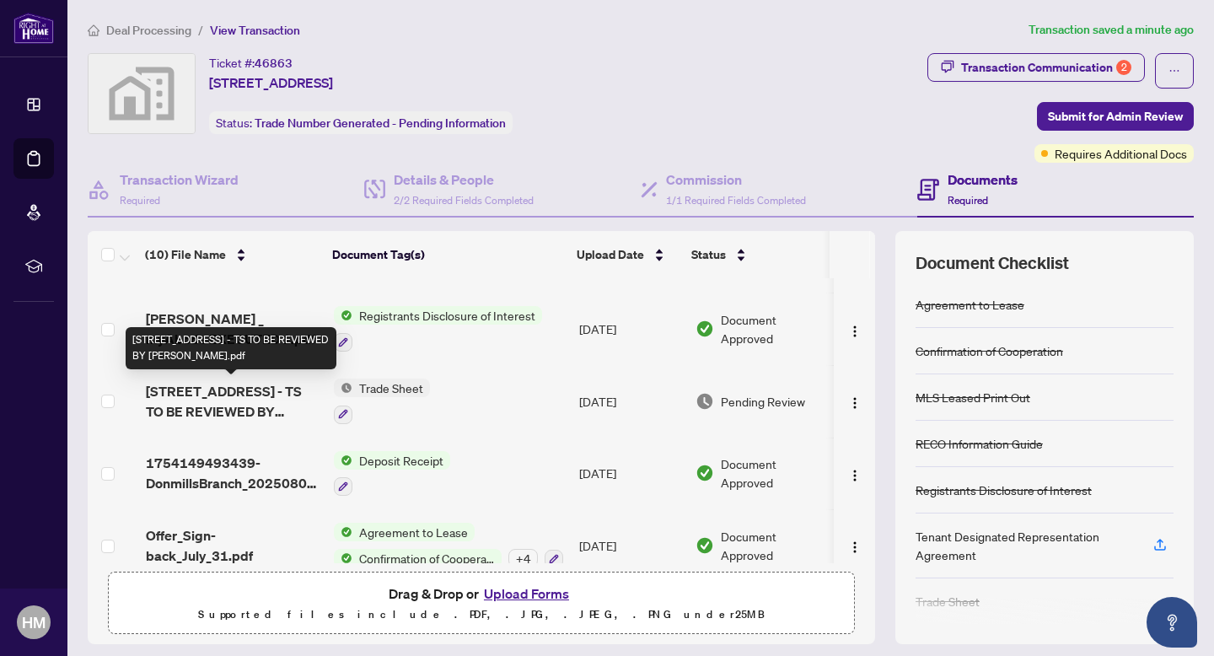
click at [213, 400] on span "[STREET_ADDRESS] - TS TO BE REVIEWED BY [PERSON_NAME].pdf" at bounding box center [233, 401] width 175 height 40
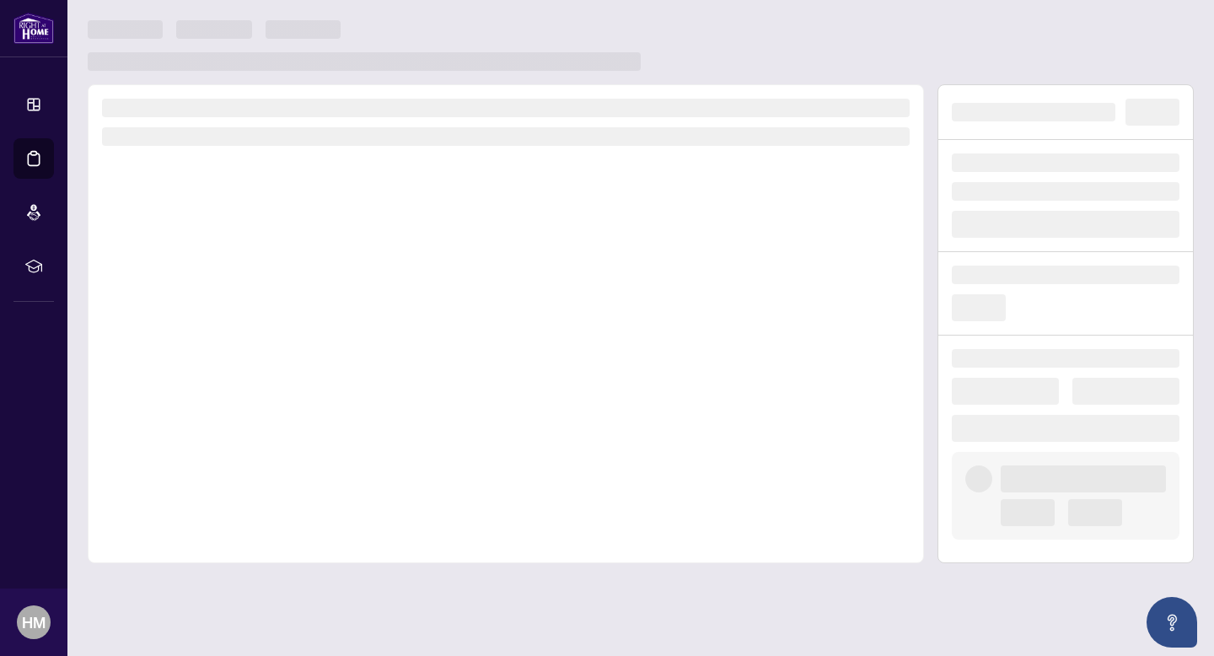
click at [213, 400] on div at bounding box center [506, 323] width 836 height 479
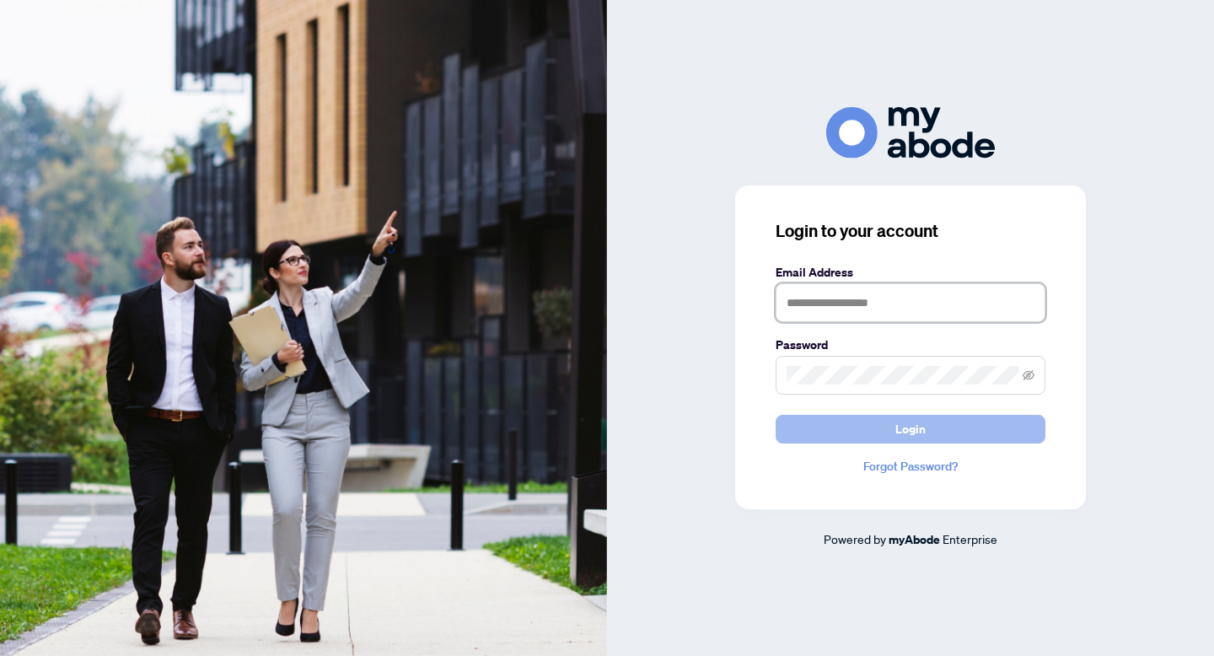
type input "**********"
click at [918, 436] on span "Login" at bounding box center [910, 429] width 30 height 27
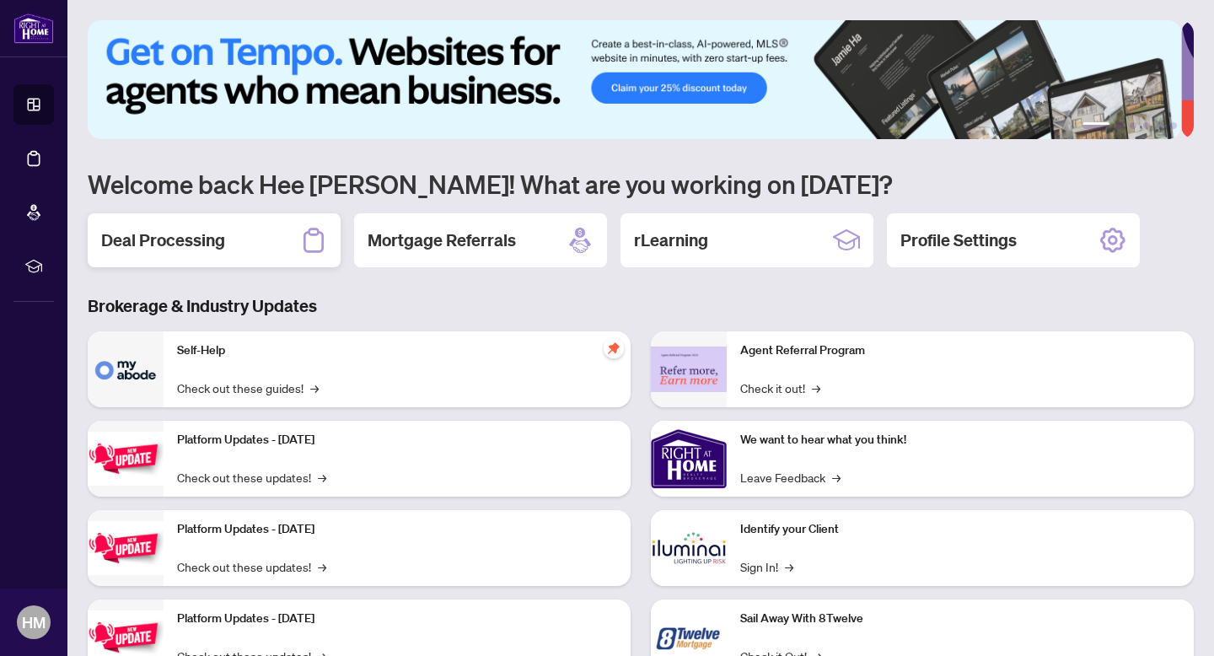
click at [210, 228] on h2 "Deal Processing" at bounding box center [163, 240] width 124 height 24
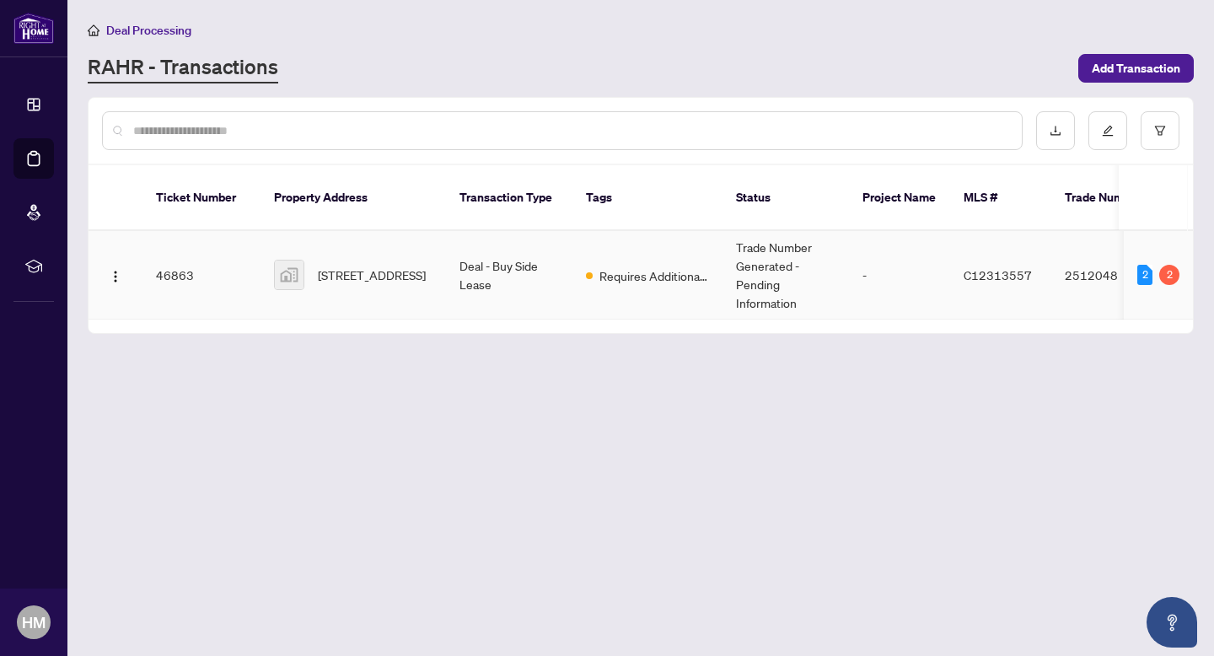
click at [438, 261] on td "25 Greenview Avenue #1126, North York, ON, Canada" at bounding box center [353, 275] width 185 height 89
click at [438, 261] on main "Deal Processing RAHR - Transactions Add Transaction Ticket Number Property Addr…" at bounding box center [640, 328] width 1147 height 656
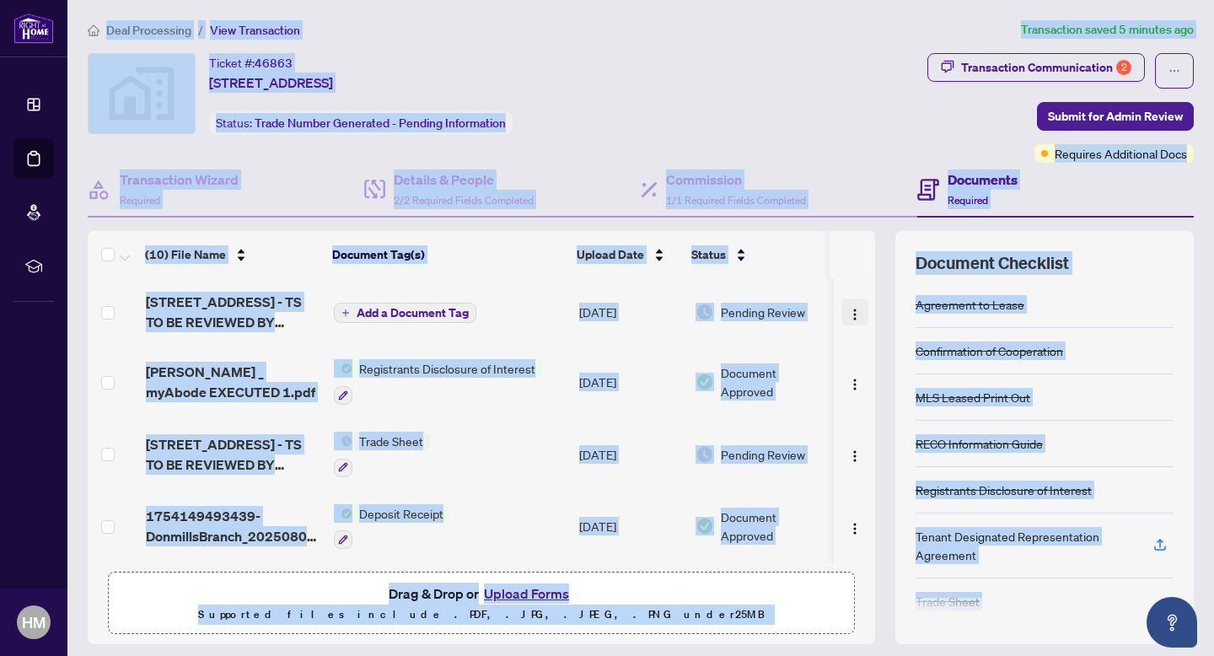
click at [848, 313] on img "button" at bounding box center [854, 314] width 13 height 13
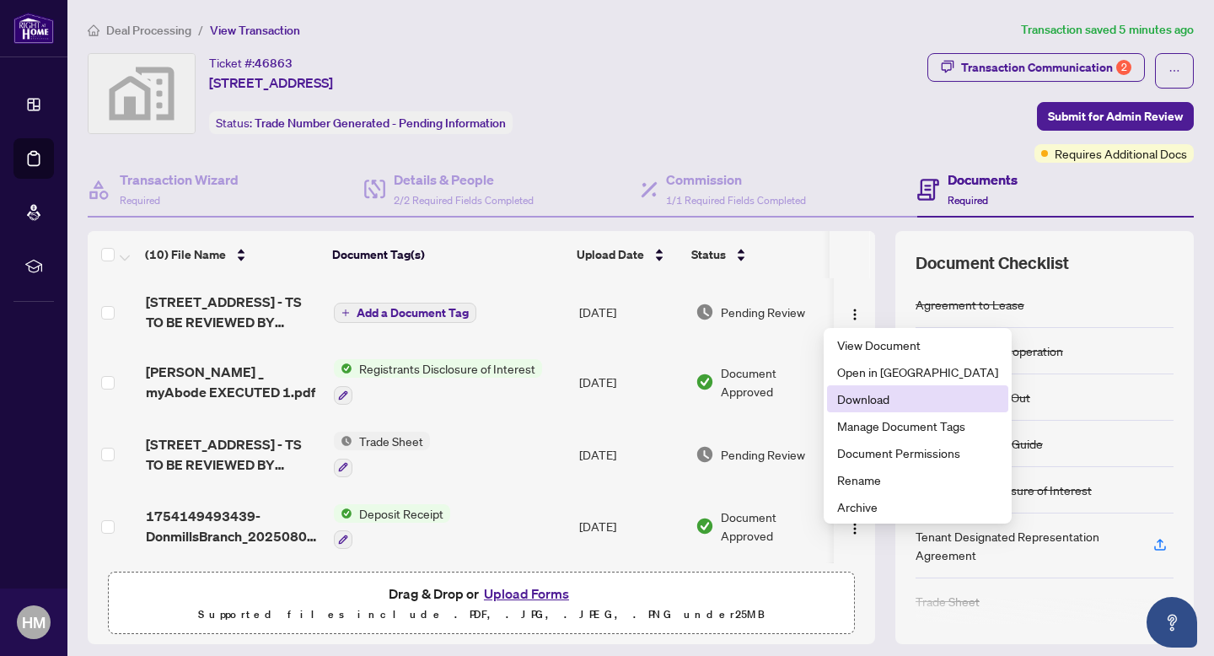
click at [864, 399] on span "Download" at bounding box center [917, 399] width 161 height 19
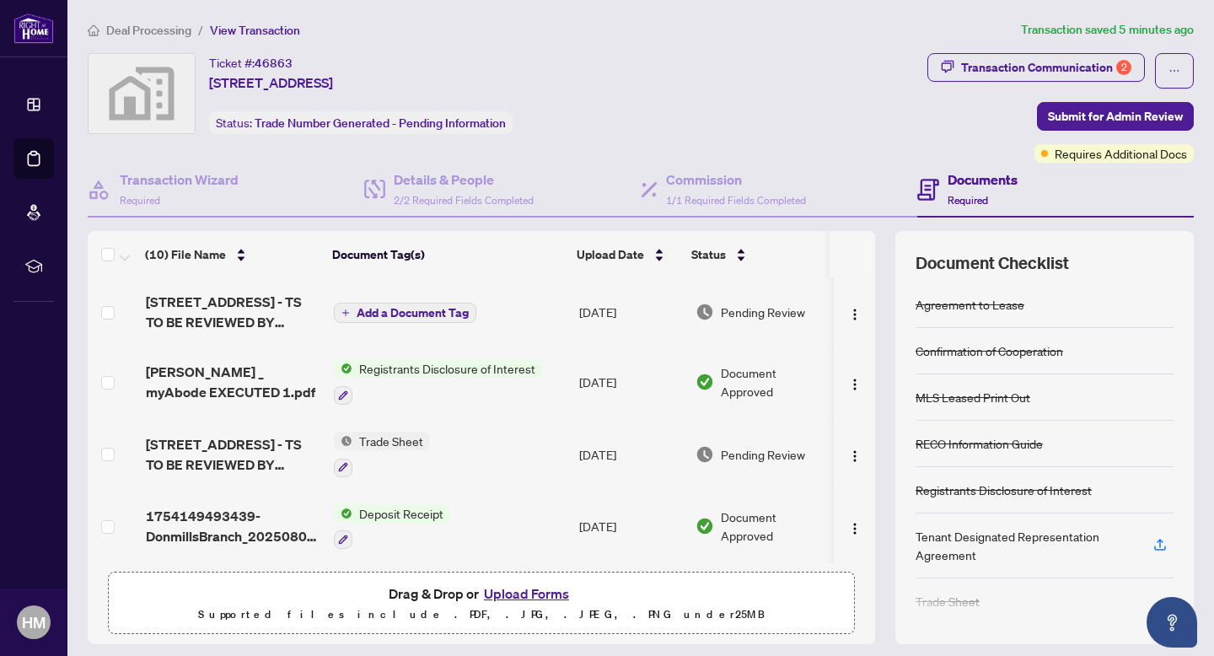
click at [395, 314] on span "Add a Document Tag" at bounding box center [413, 313] width 112 height 12
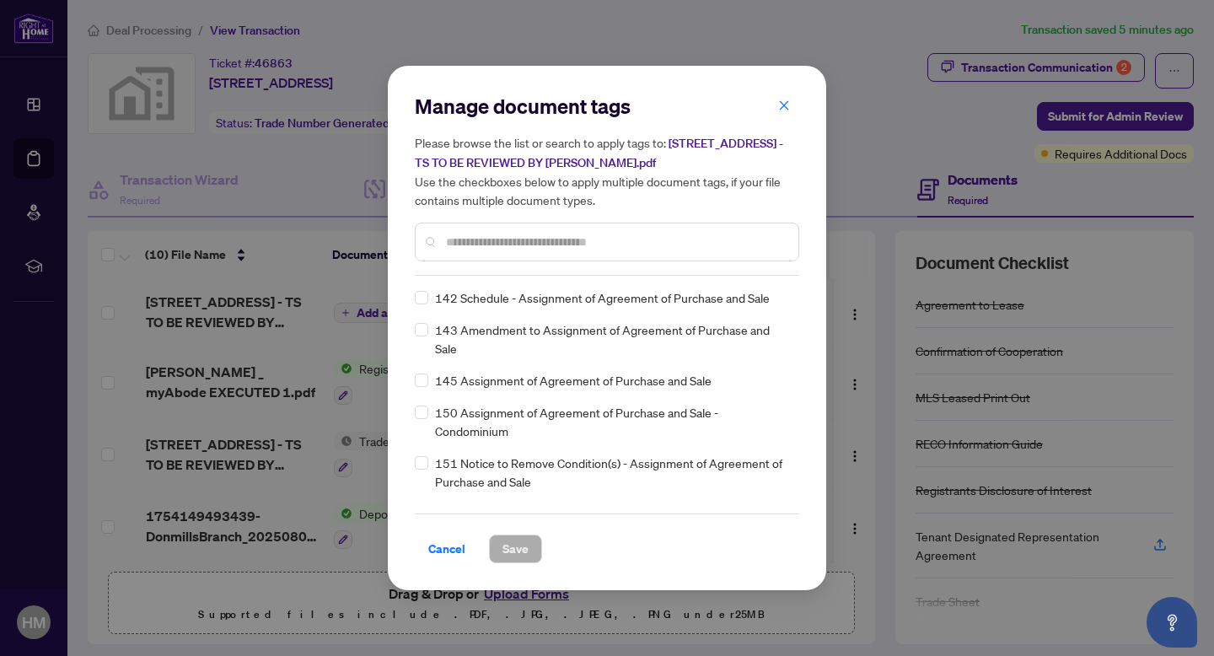
scroll to position [6522, 0]
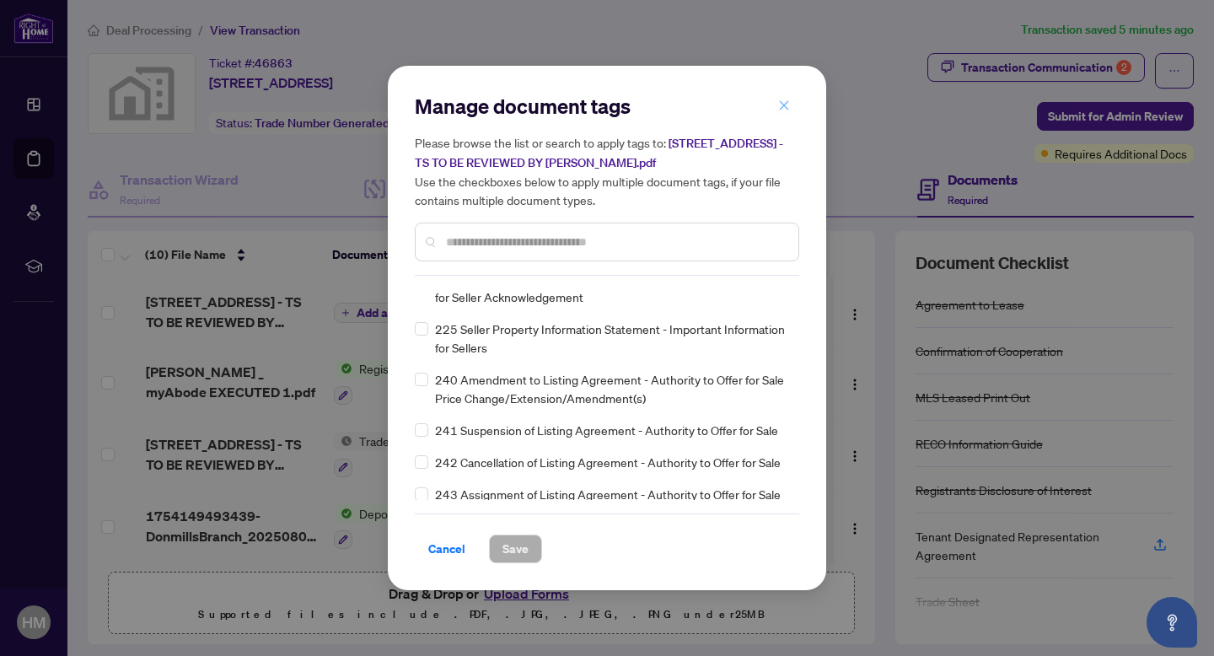
click at [783, 107] on icon "close" at bounding box center [784, 104] width 9 height 9
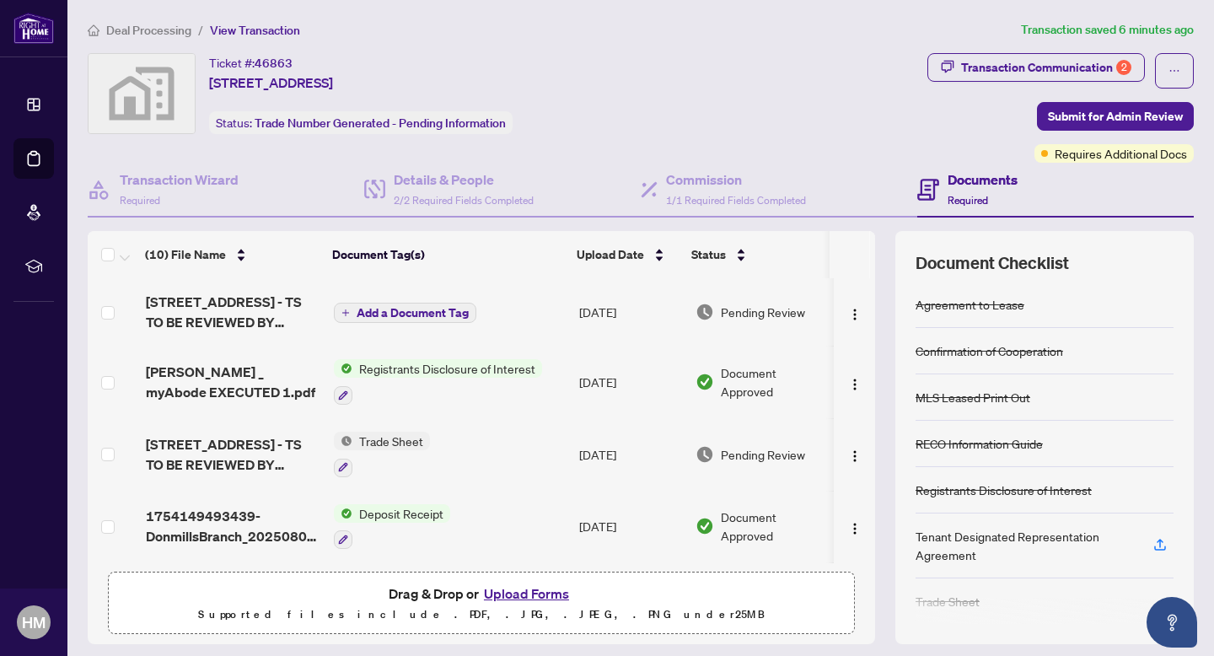
click at [341, 313] on icon "plus" at bounding box center [345, 313] width 8 height 8
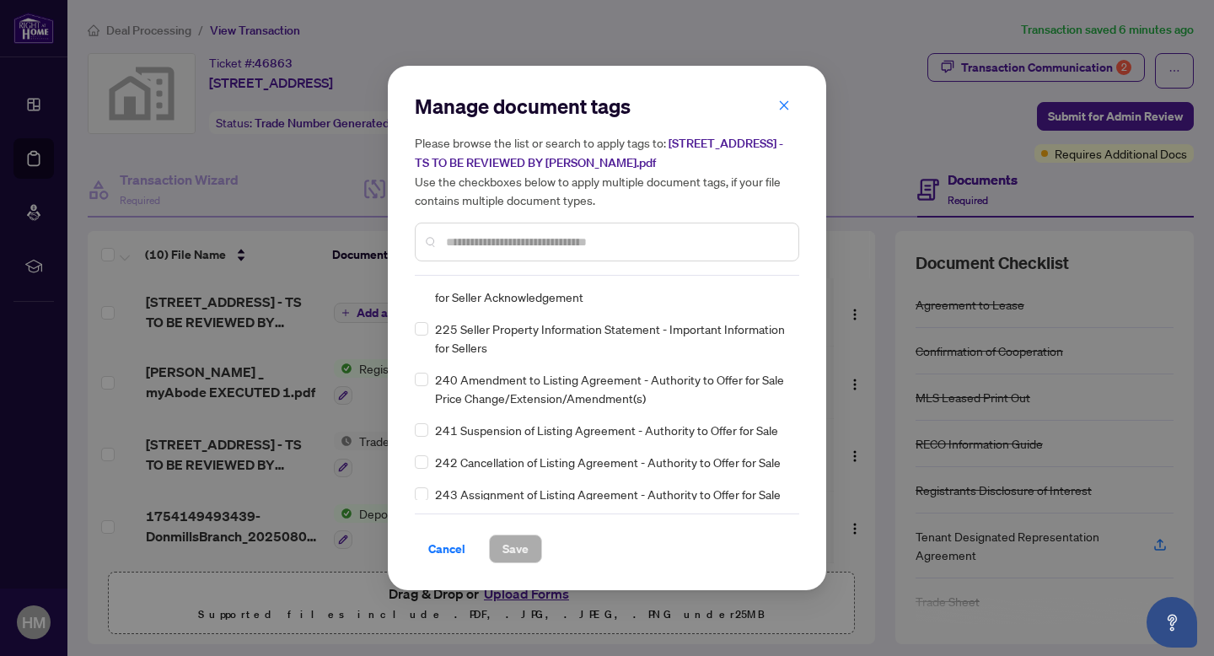
scroll to position [0, 0]
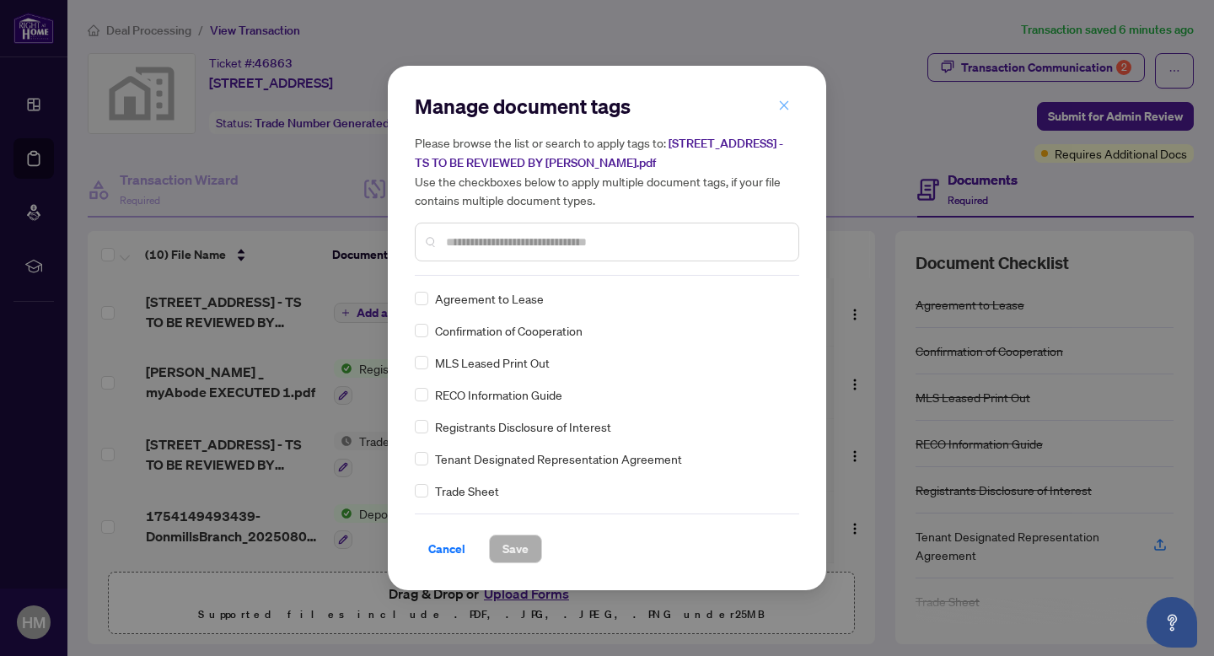
click at [787, 109] on icon "close" at bounding box center [784, 104] width 9 height 9
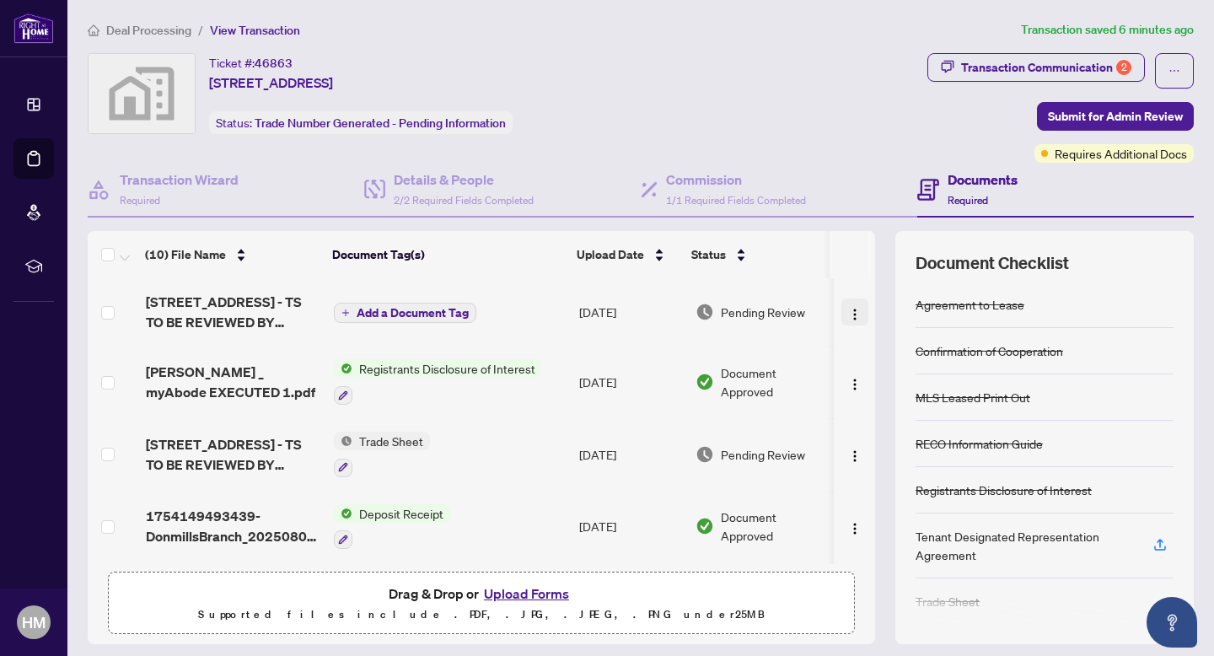
click at [848, 312] on img "button" at bounding box center [854, 314] width 13 height 13
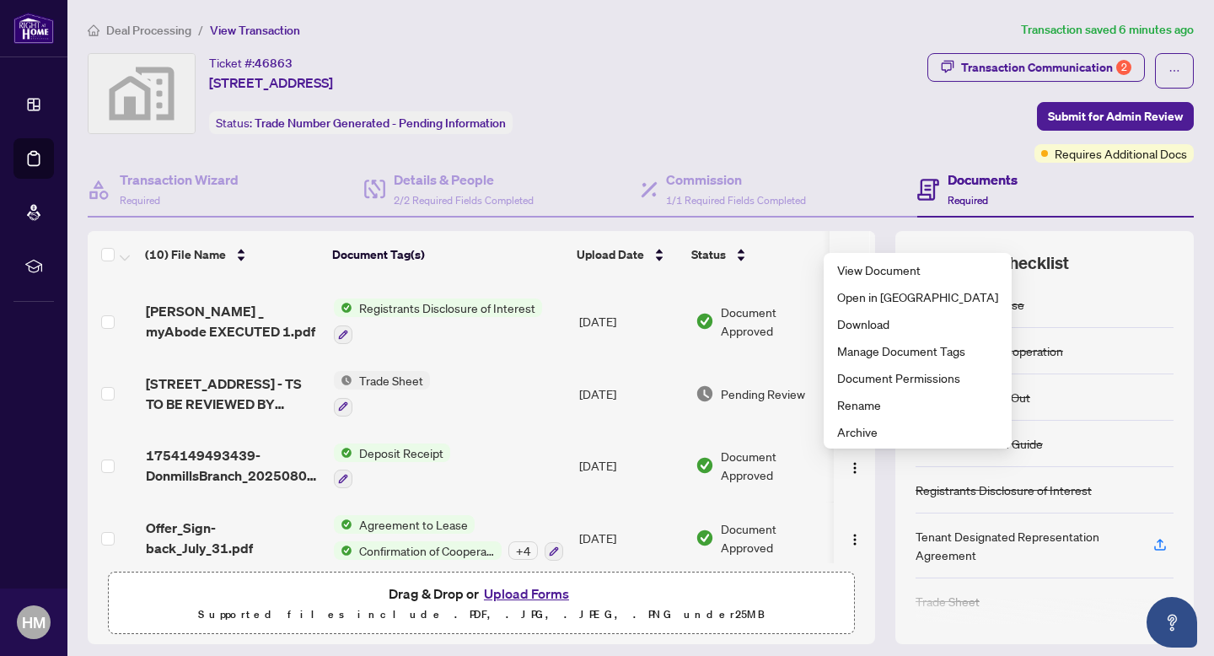
scroll to position [75, 0]
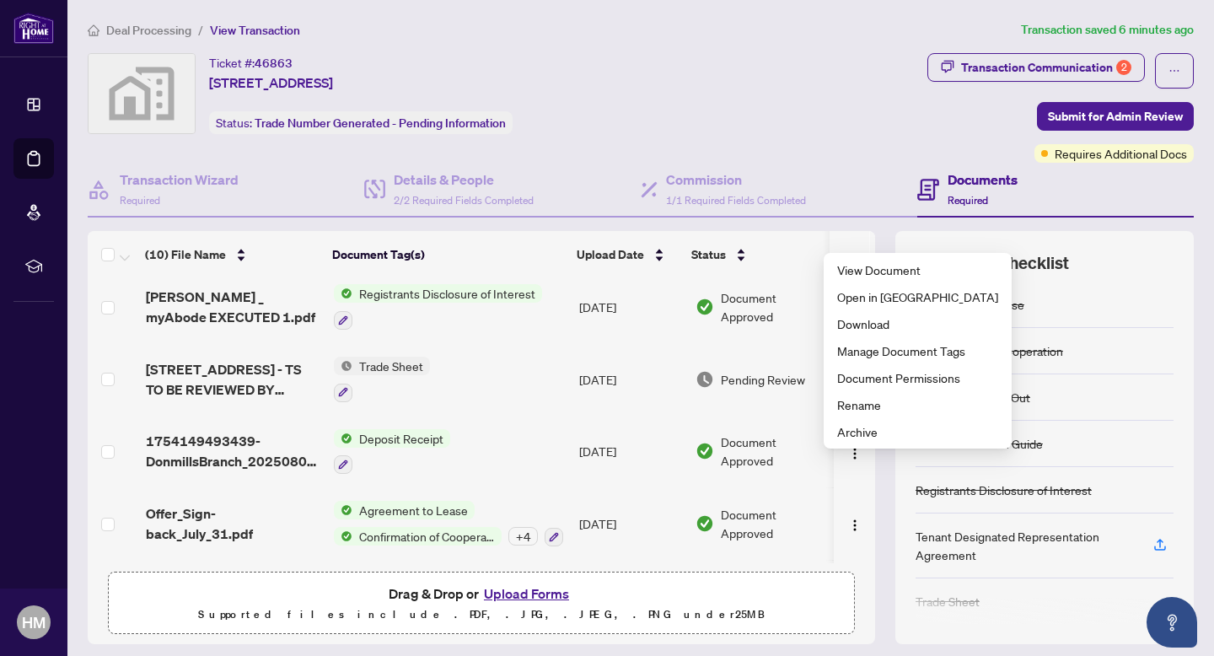
click at [524, 594] on button "Upload Forms" at bounding box center [526, 594] width 95 height 22
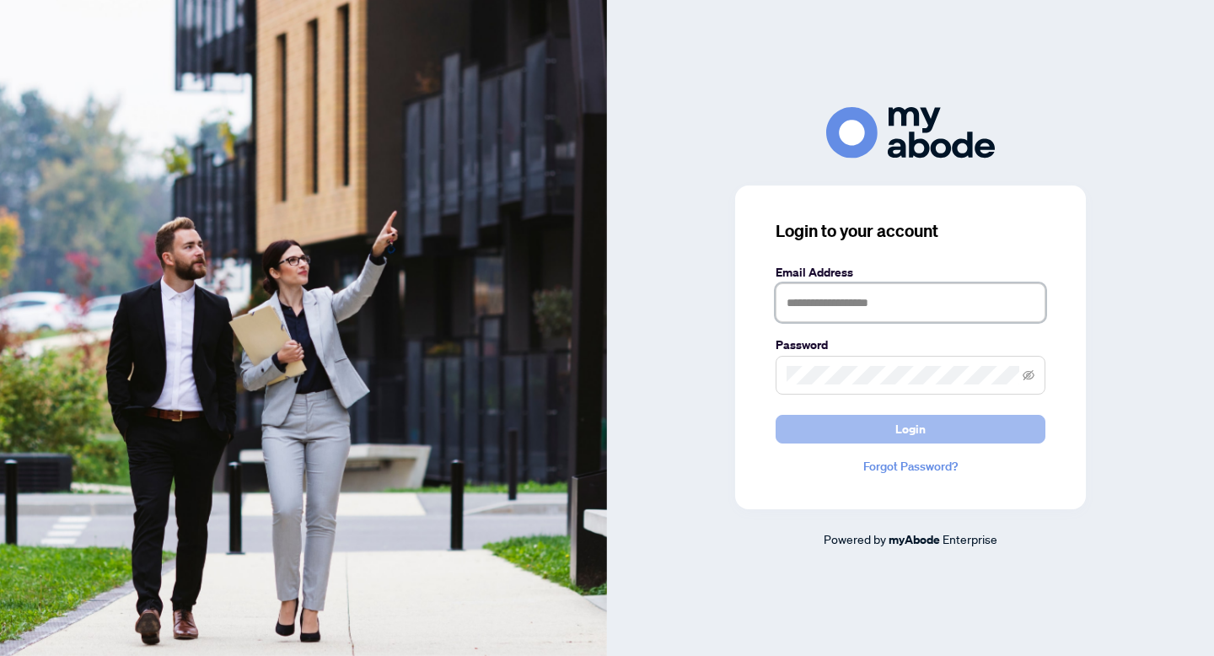
type input "**********"
click at [919, 434] on span "Login" at bounding box center [910, 429] width 30 height 27
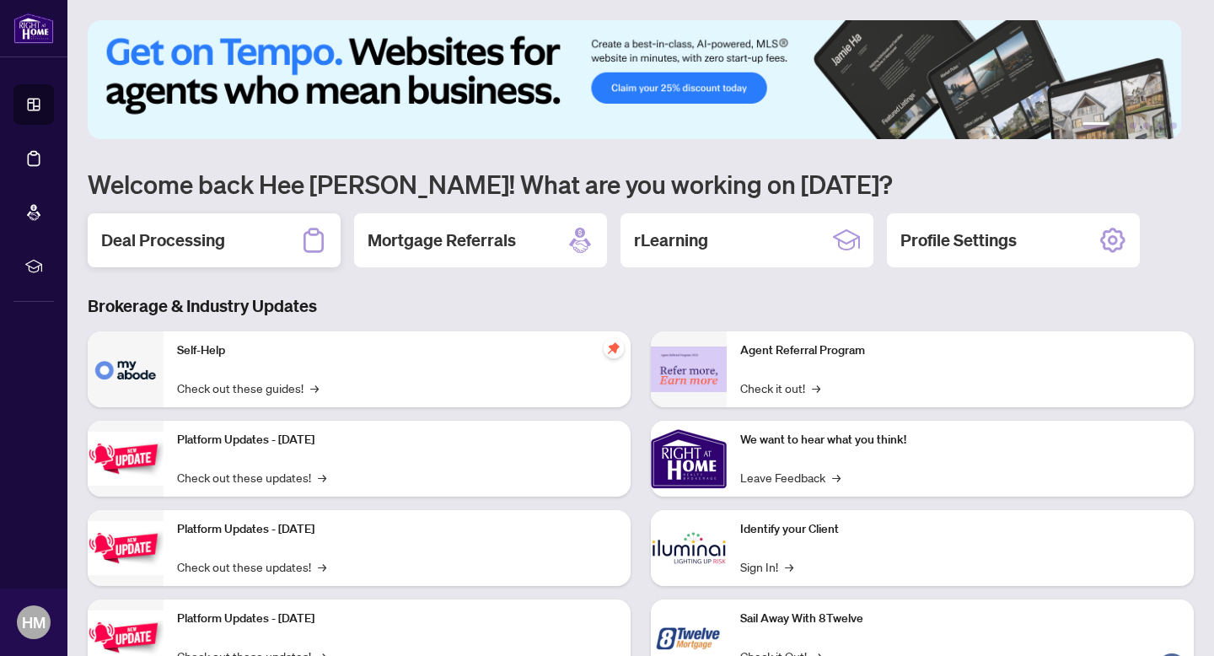
click at [184, 228] on h2 "Deal Processing" at bounding box center [163, 240] width 124 height 24
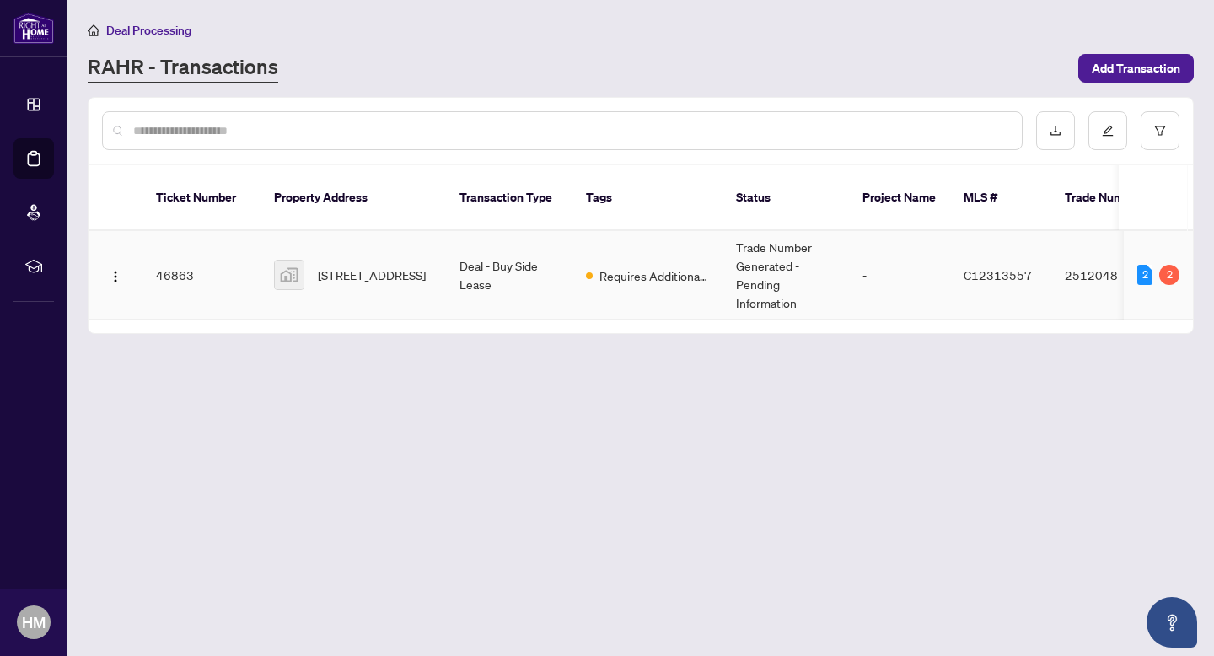
click at [271, 255] on td "[STREET_ADDRESS]" at bounding box center [353, 275] width 185 height 89
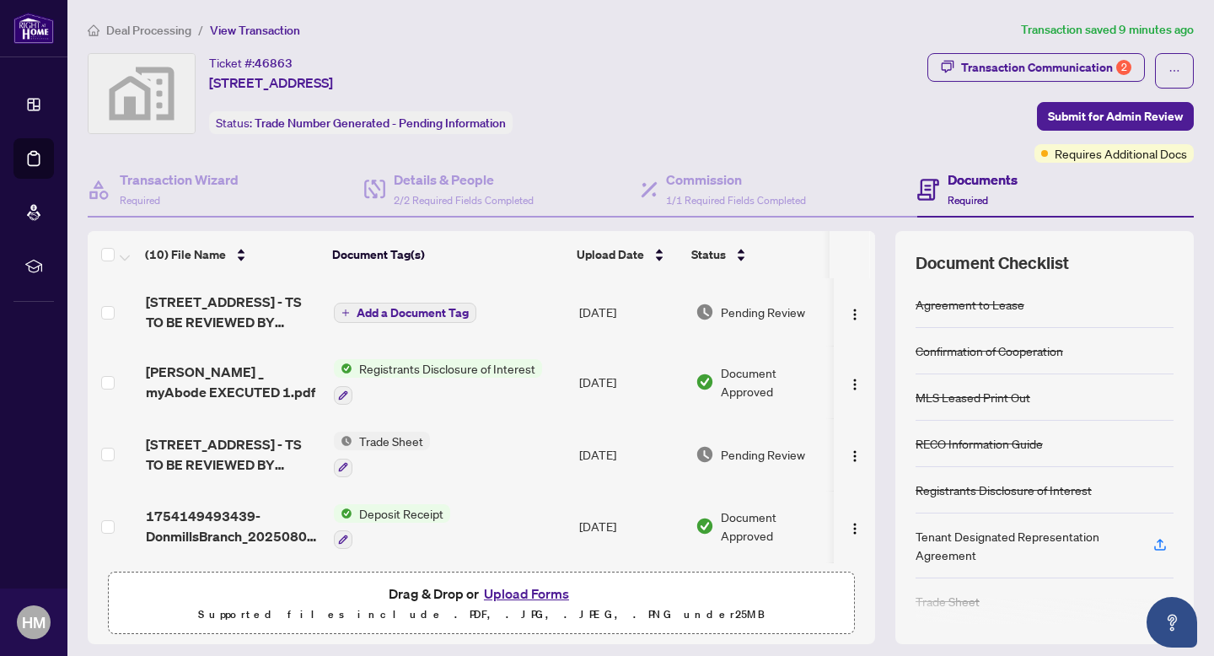
click at [518, 594] on button "Upload Forms" at bounding box center [526, 594] width 95 height 22
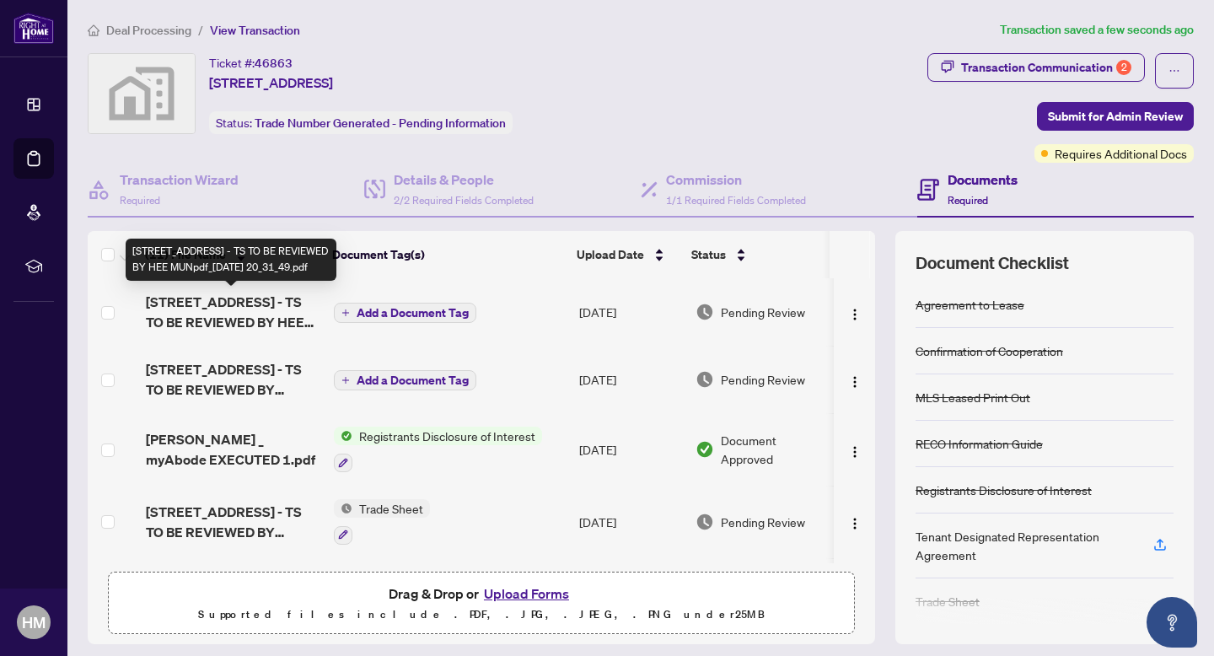
click at [244, 310] on span "[STREET_ADDRESS] - TS TO BE REVIEWED BY HEE MUNpdf_[DATE] 20_31_49.pdf" at bounding box center [233, 312] width 175 height 40
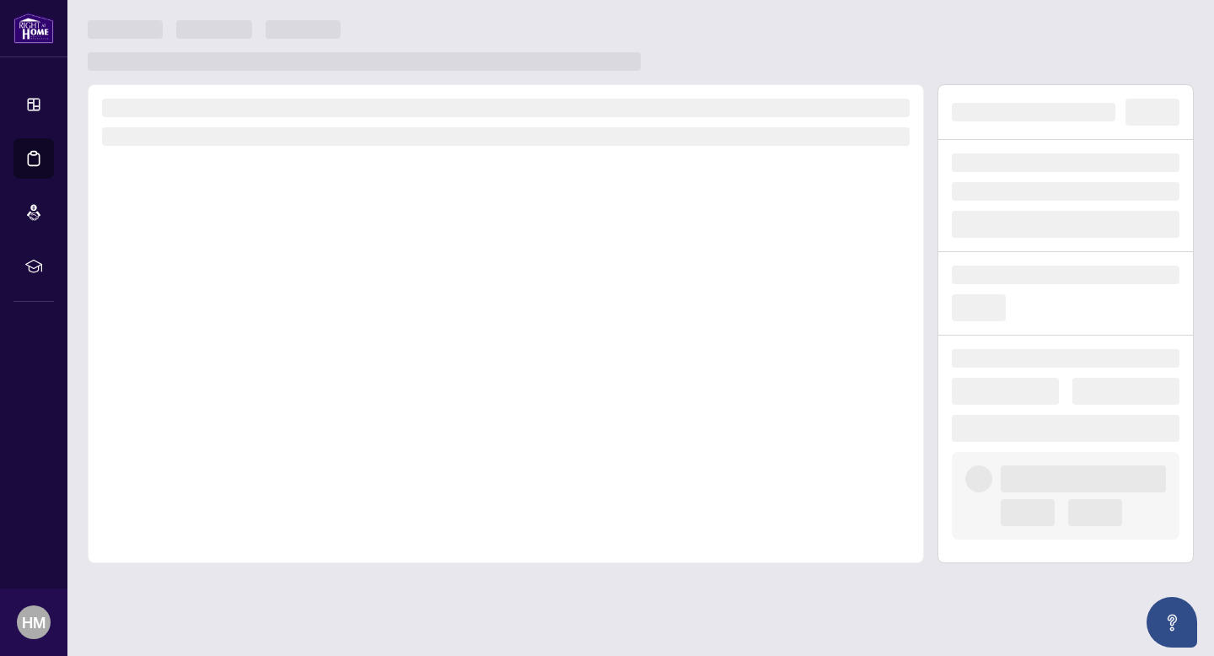
click at [244, 310] on div at bounding box center [506, 323] width 836 height 479
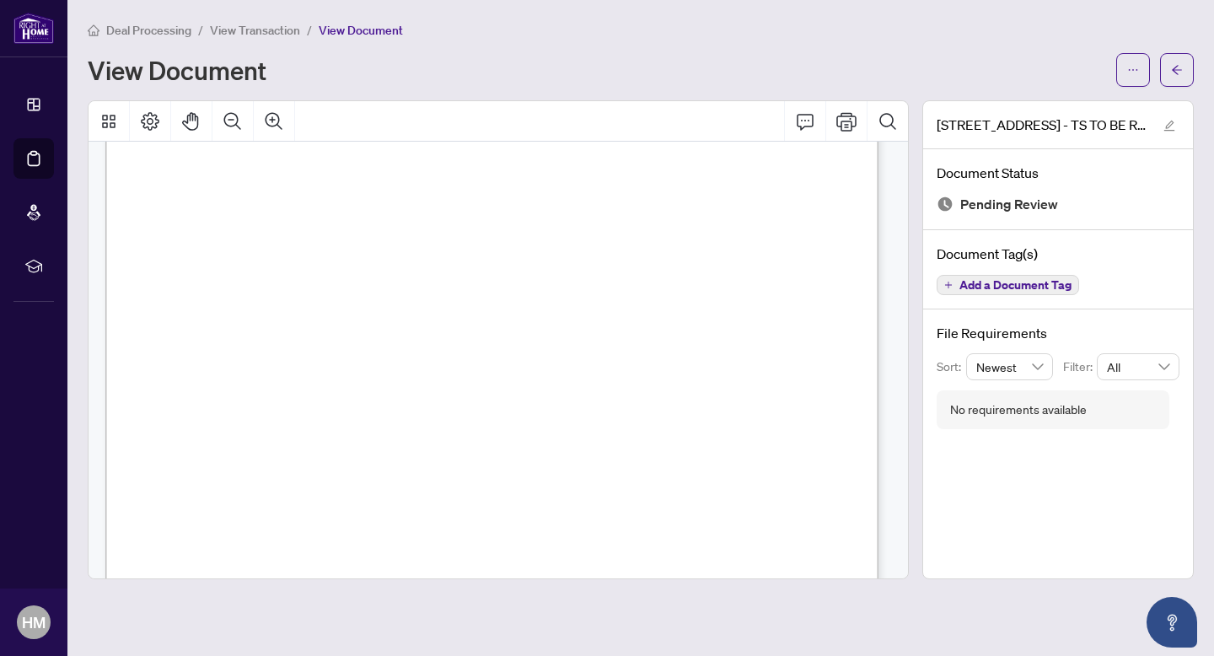
scroll to position [27, 0]
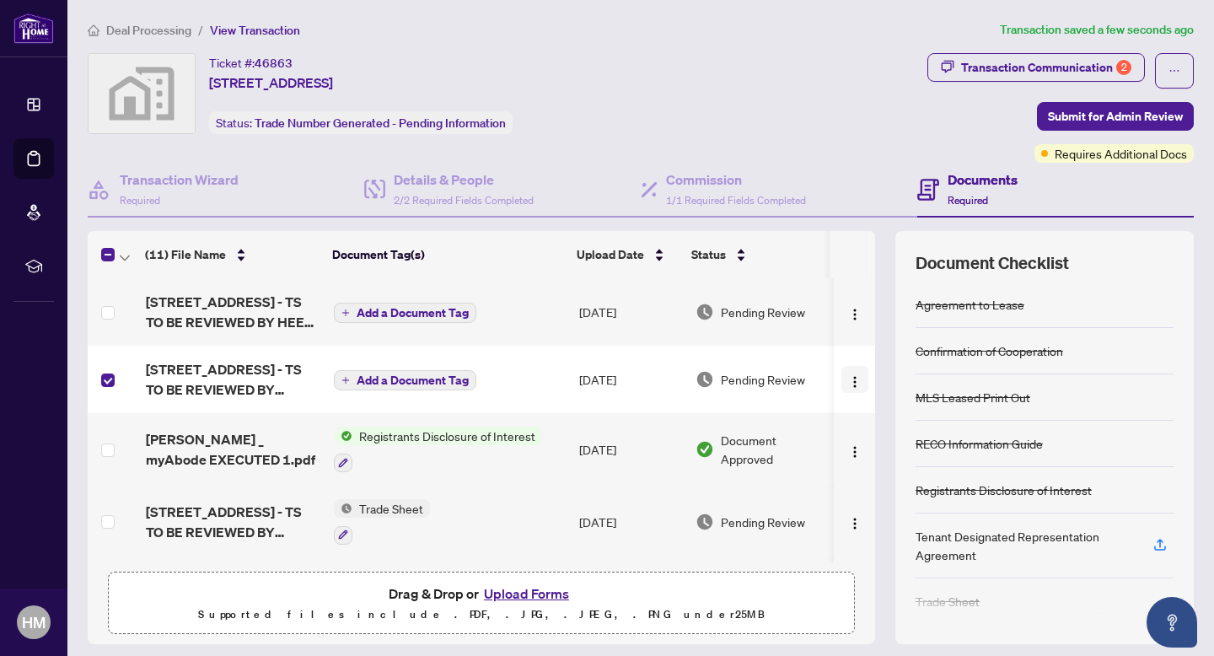
click at [848, 384] on img "button" at bounding box center [854, 381] width 13 height 13
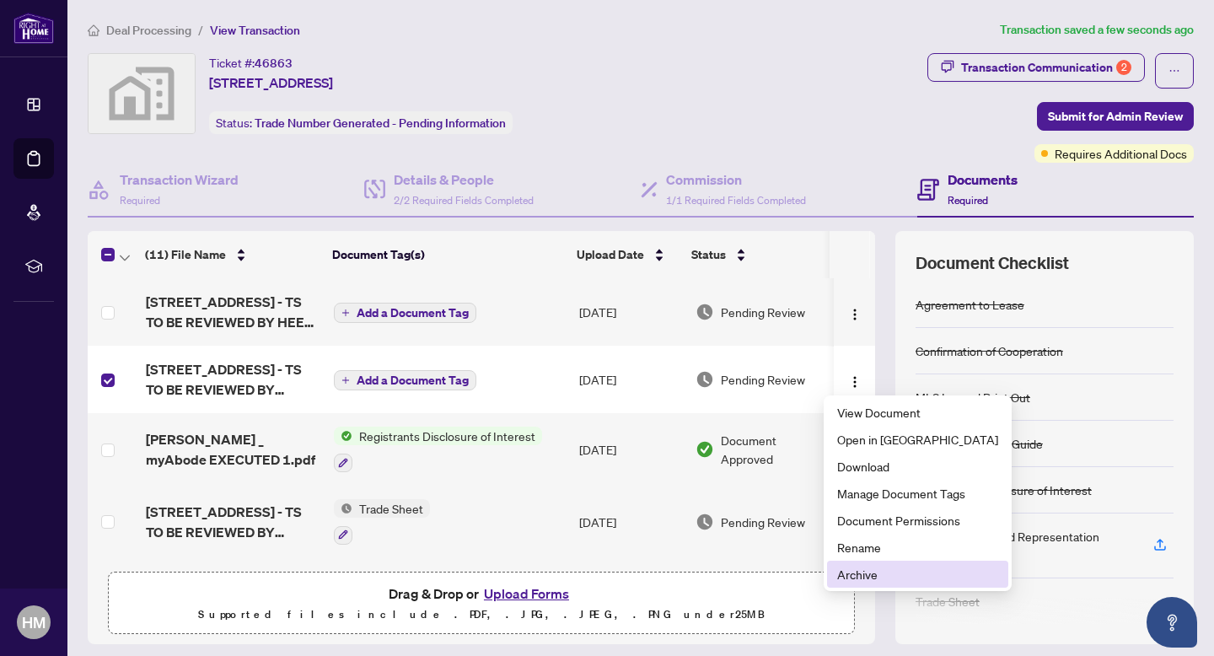
click at [860, 573] on span "Archive" at bounding box center [917, 574] width 161 height 19
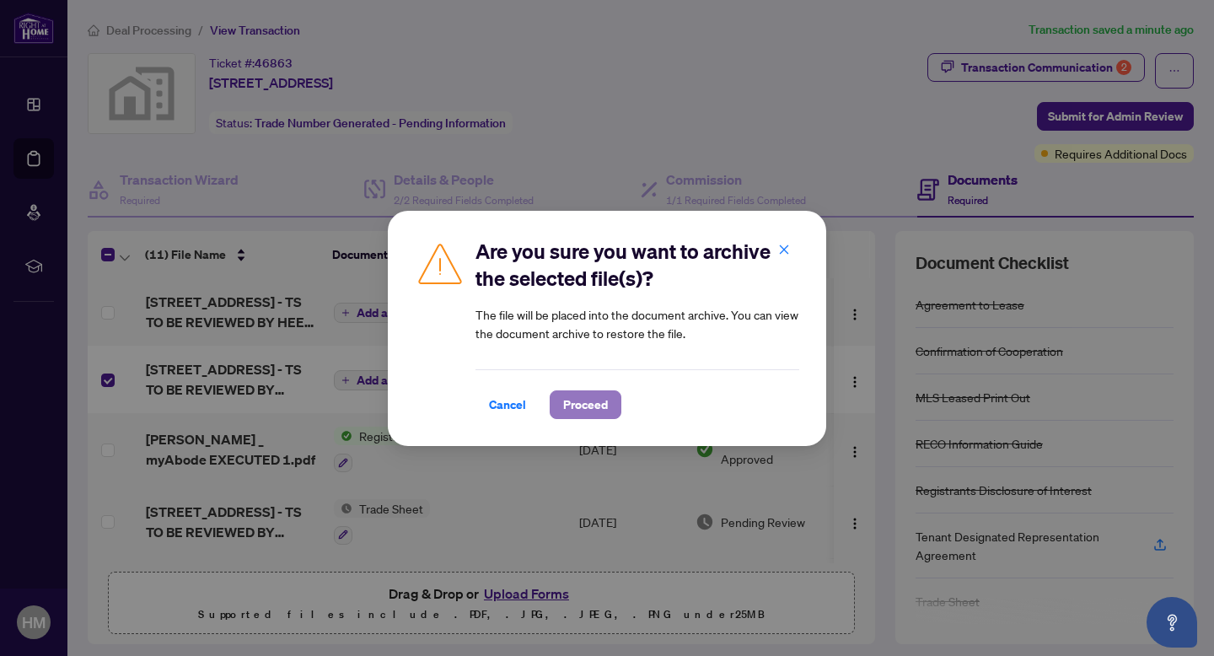
click at [586, 404] on span "Proceed" at bounding box center [585, 404] width 45 height 27
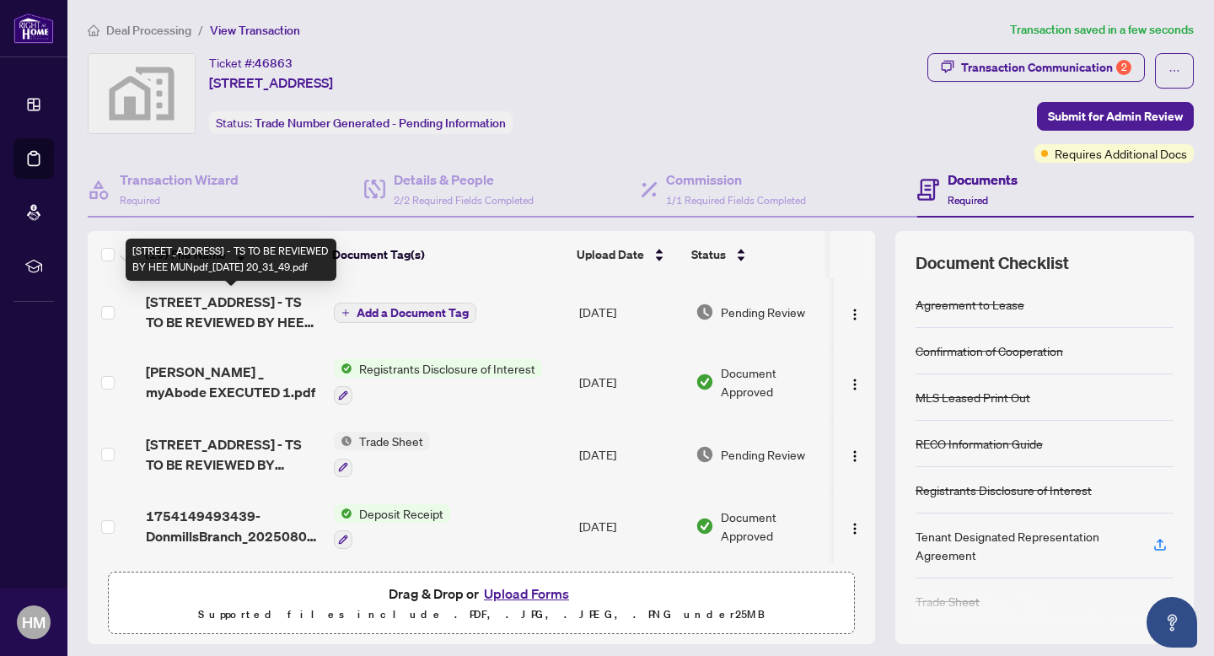
click at [200, 312] on span "[STREET_ADDRESS] - TS TO BE REVIEWED BY HEE MUNpdf_[DATE] 20_31_49.pdf" at bounding box center [233, 312] width 175 height 40
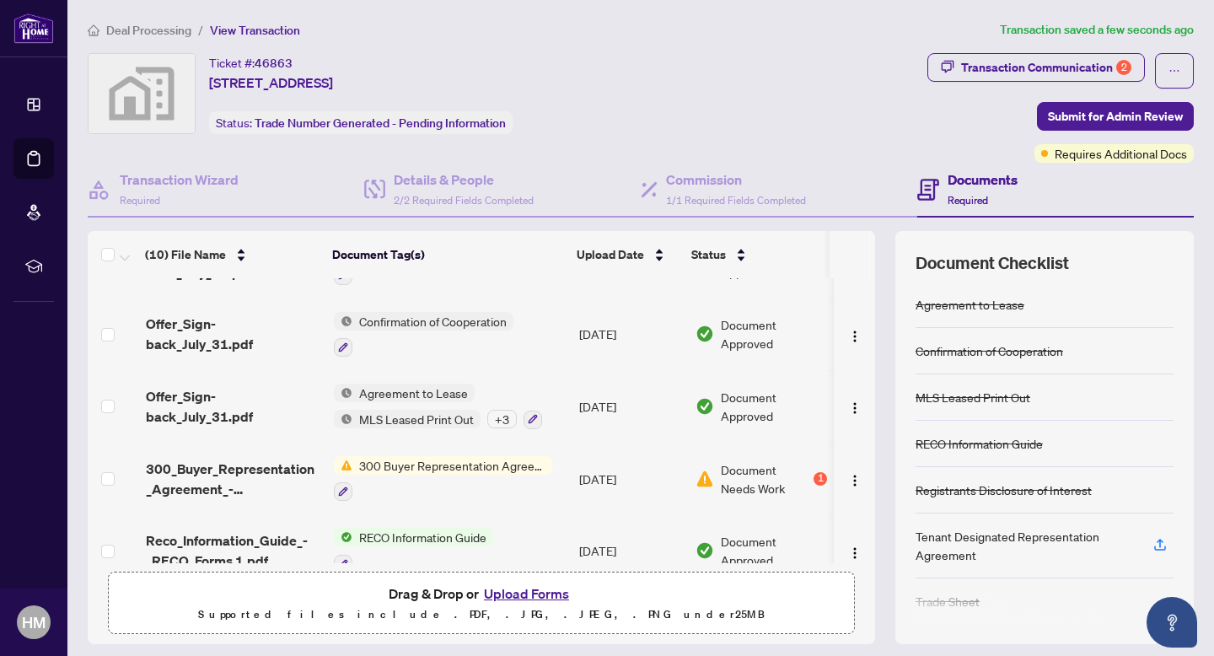
scroll to position [435, 0]
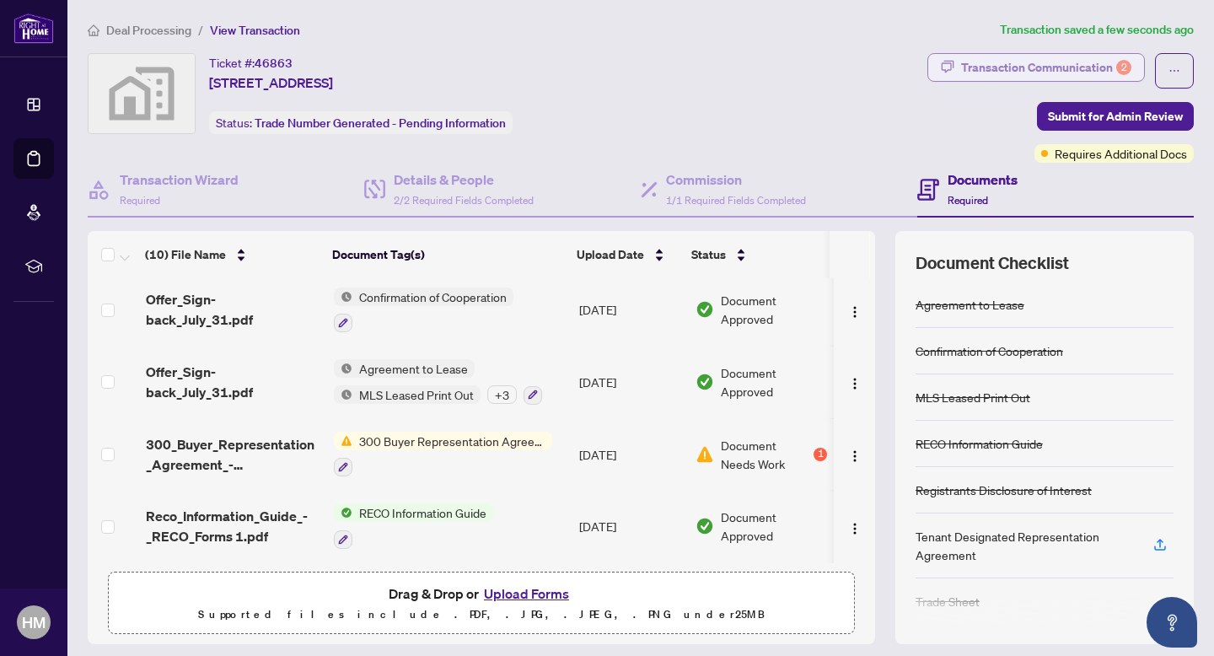
click at [1116, 73] on div "2" at bounding box center [1123, 67] width 15 height 15
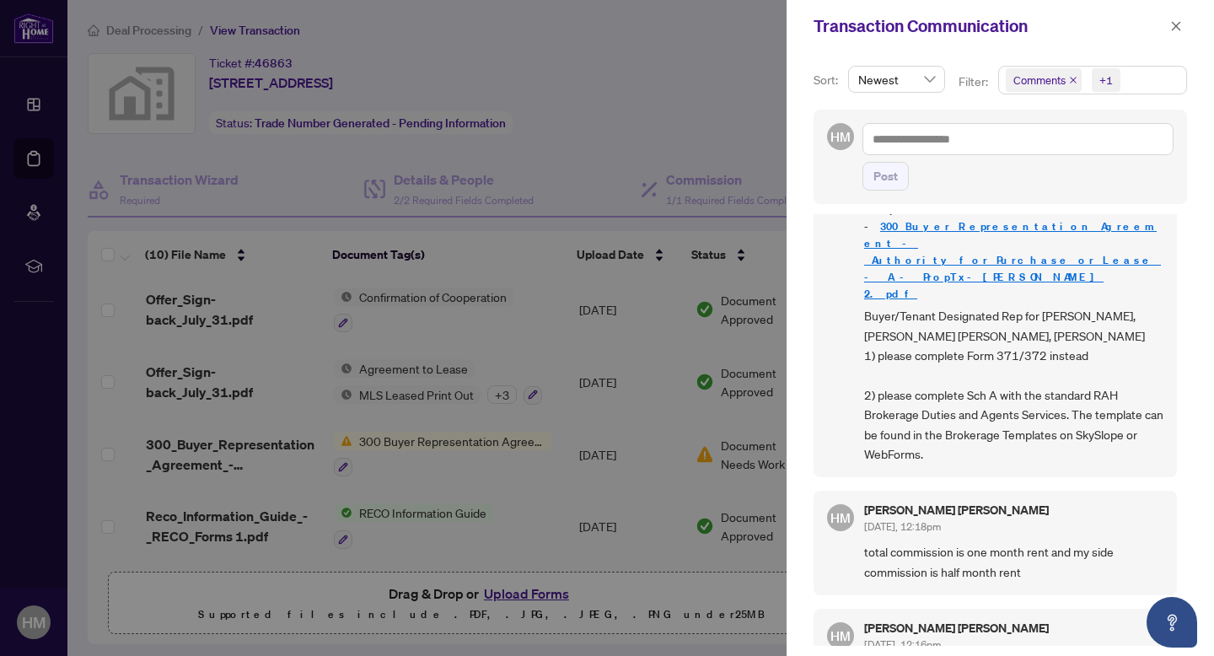
scroll to position [390, 0]
